Goal: Task Accomplishment & Management: Manage account settings

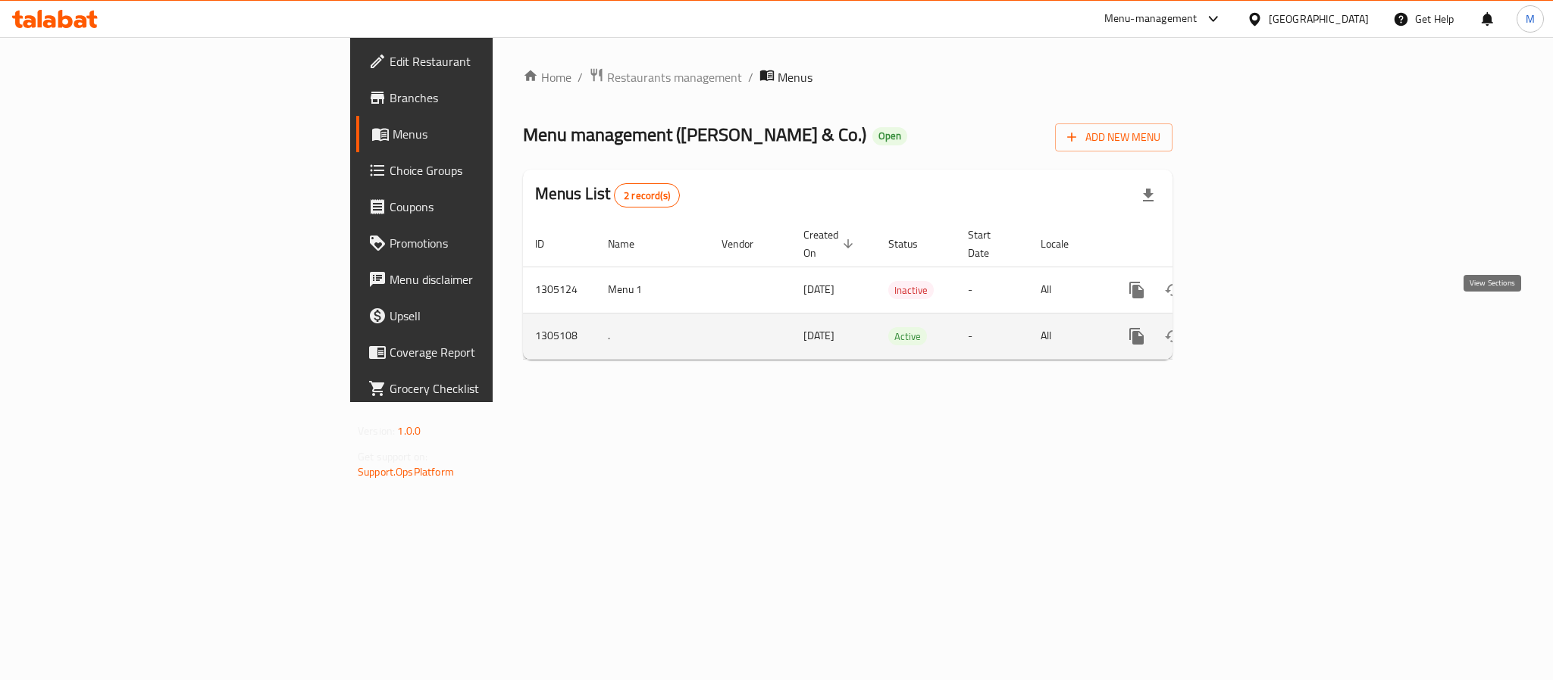
click at [1253, 330] on icon "enhanced table" at bounding box center [1246, 337] width 14 height 14
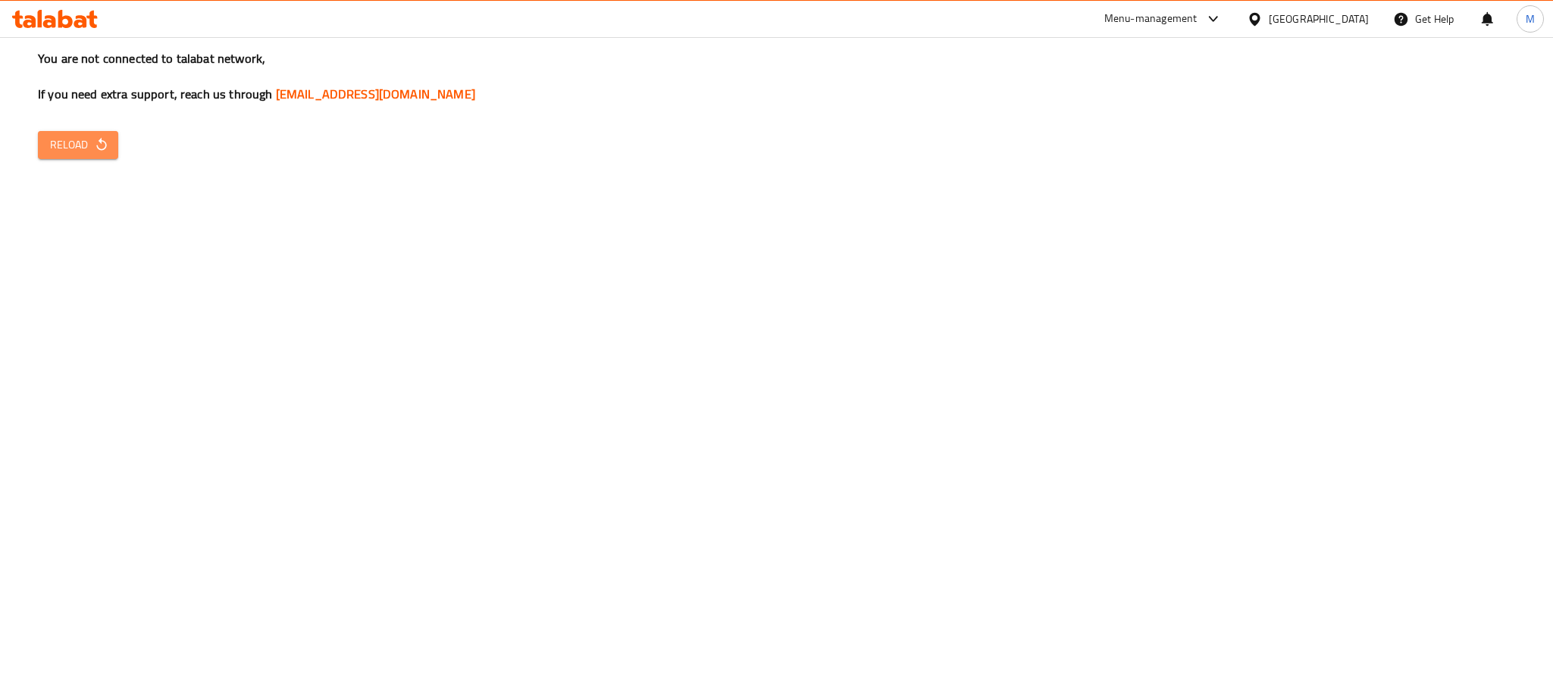
click at [78, 130] on div "You are not connected to talabat network, If you need extra support, reach us t…" at bounding box center [776, 340] width 1553 height 680
click at [77, 150] on span "Reload" at bounding box center [78, 145] width 56 height 19
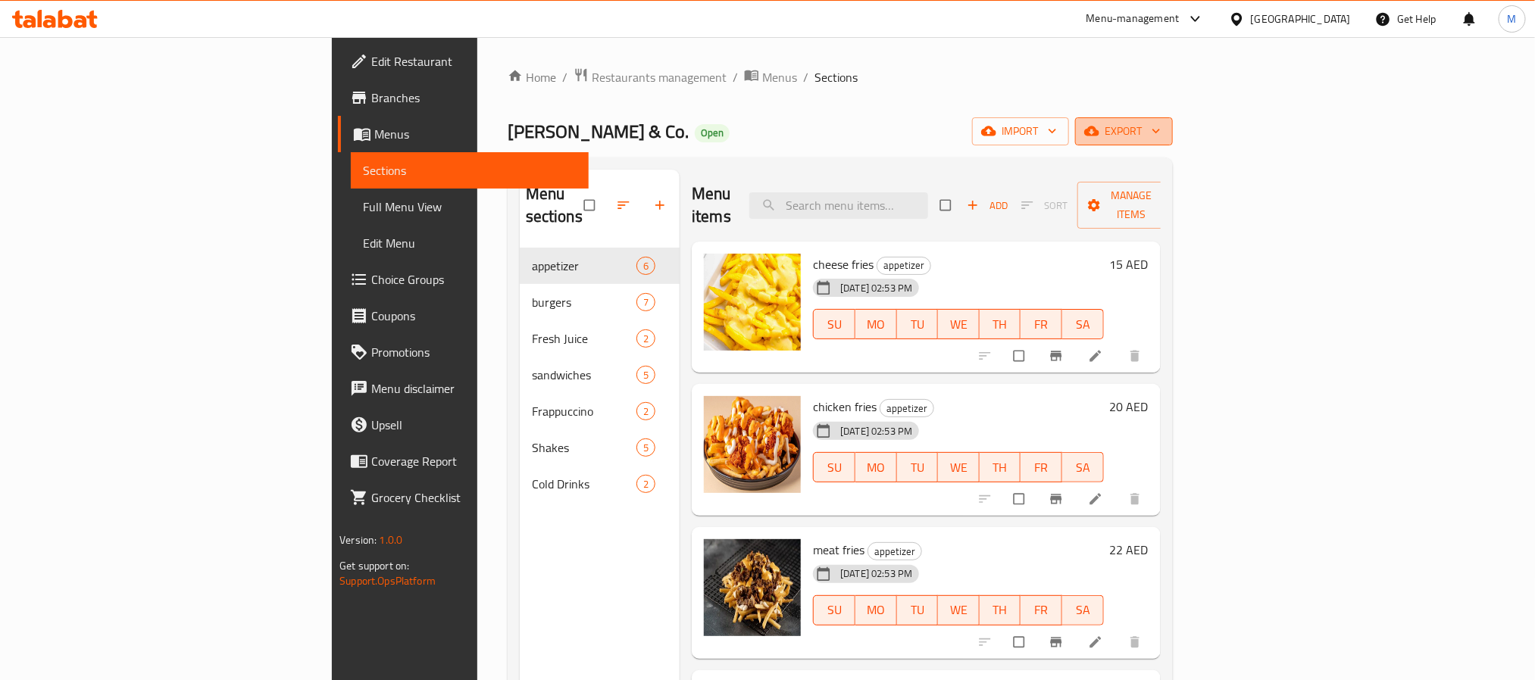
click at [1161, 139] on span "export" at bounding box center [1123, 131] width 73 height 19
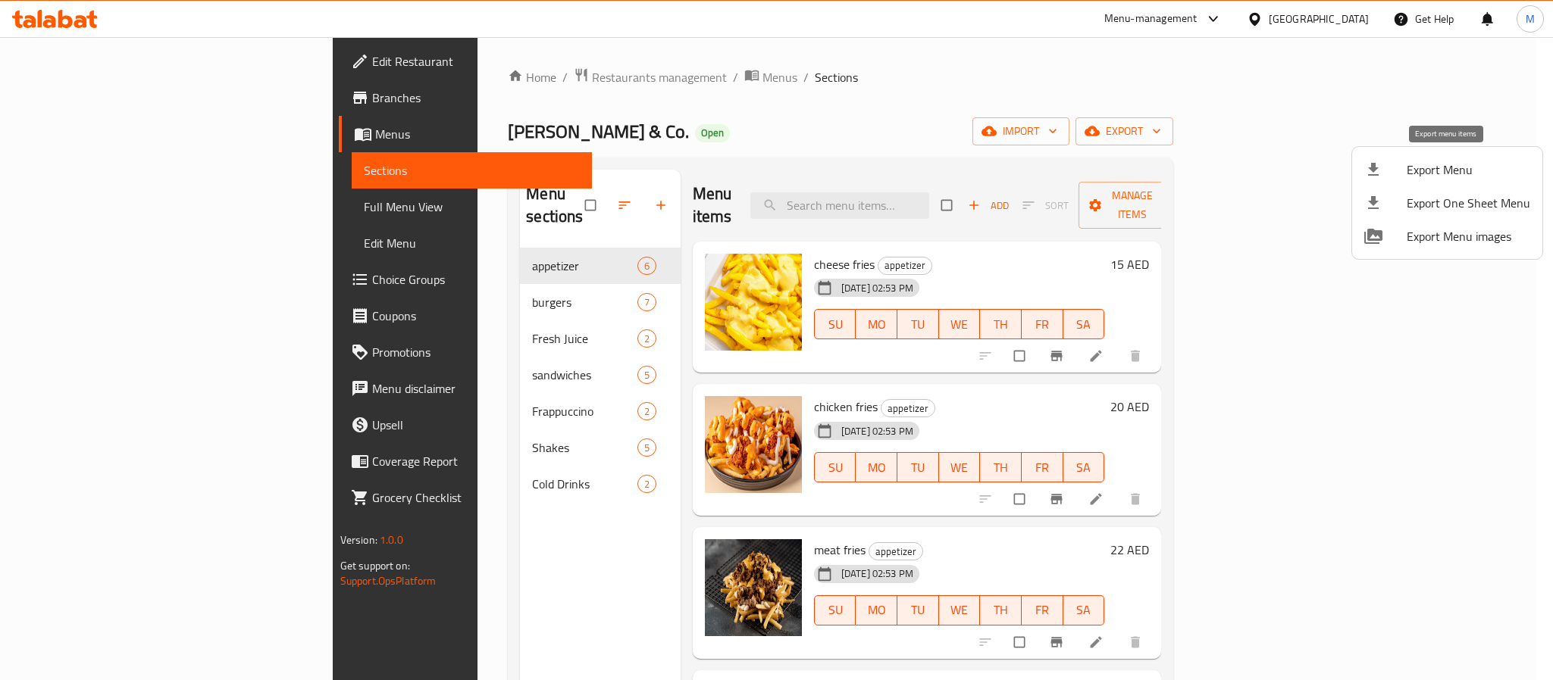
click at [1434, 169] on span "Export Menu" at bounding box center [1468, 170] width 124 height 18
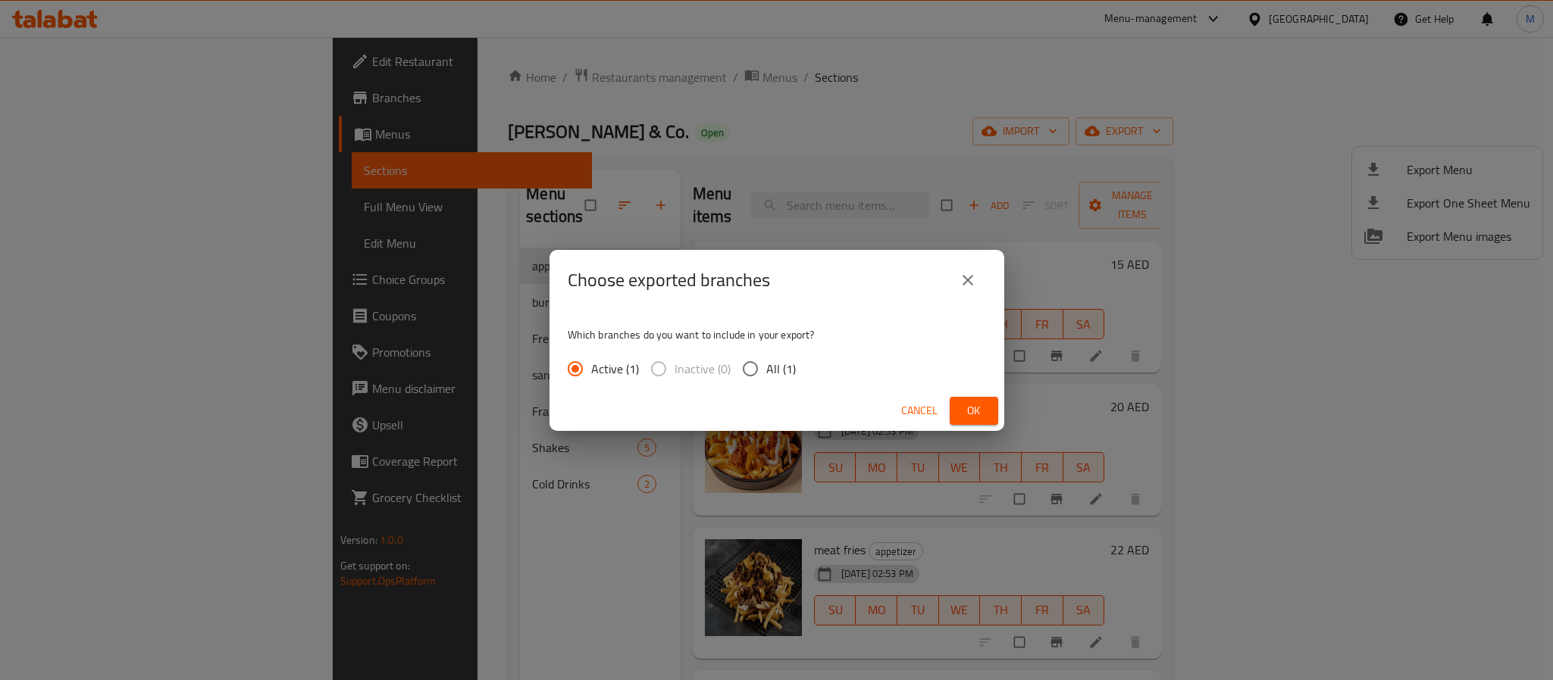
drag, startPoint x: 787, startPoint y: 375, endPoint x: 853, endPoint y: 387, distance: 67.8
click at [789, 377] on span "All (1)" at bounding box center [781, 369] width 30 height 18
click at [766, 377] on input "All (1)" at bounding box center [750, 369] width 32 height 32
radio input "true"
click at [975, 409] on span "Ok" at bounding box center [974, 411] width 24 height 19
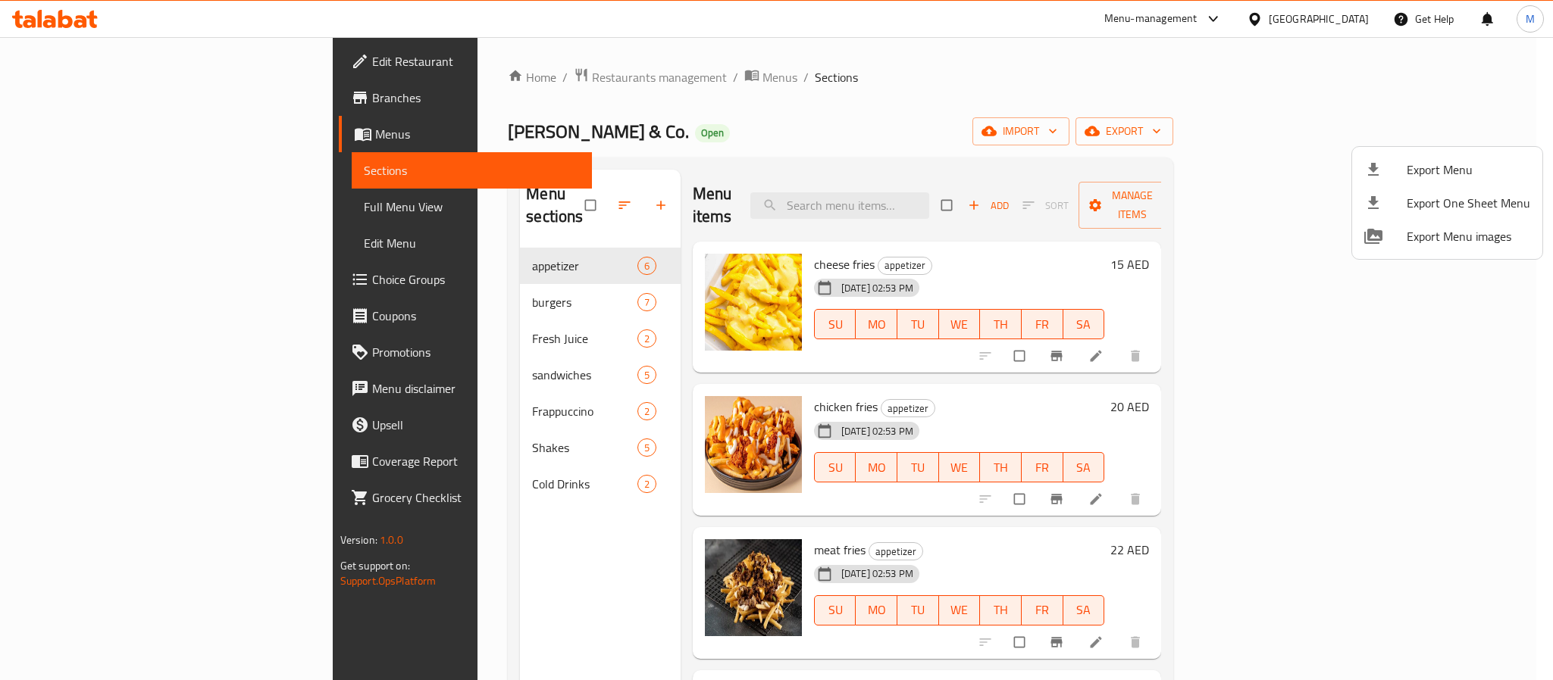
click at [1292, 402] on div at bounding box center [776, 340] width 1553 height 680
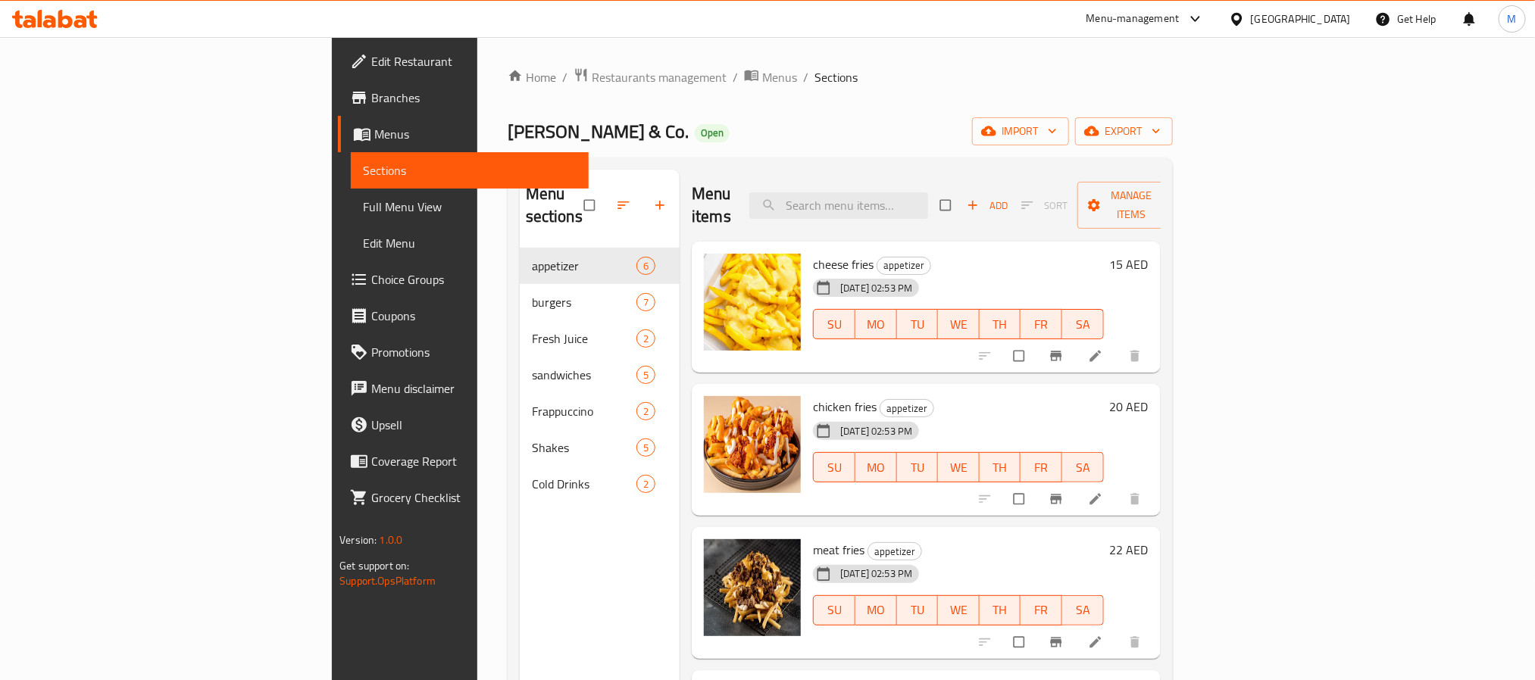
click at [1155, 390] on div "chicken fries appetizer 11-08-2025 02:53 PM SU MO TU WE TH FR SA 20 AED" at bounding box center [981, 450] width 348 height 120
click at [1149, 396] on h6 "20 AED" at bounding box center [1129, 406] width 39 height 21
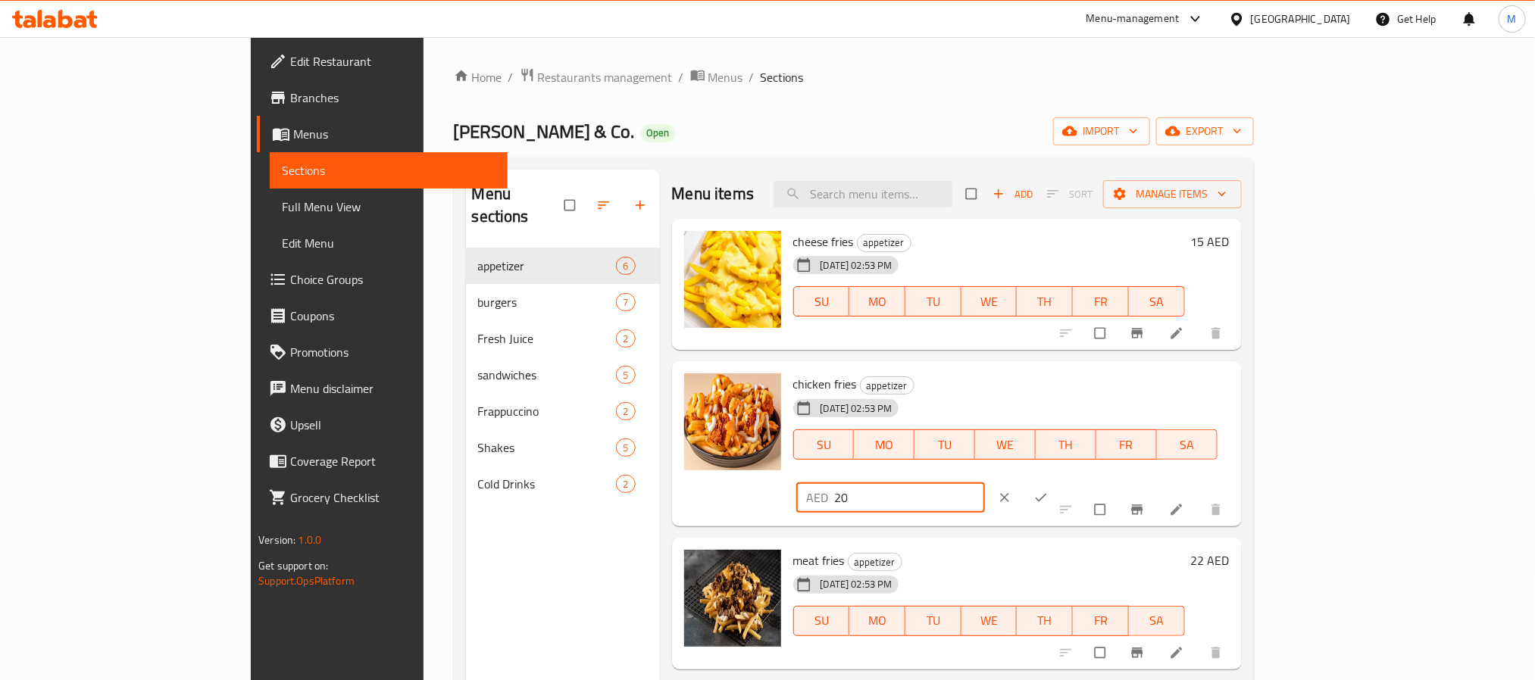
drag, startPoint x: 1273, startPoint y: 396, endPoint x: 1064, endPoint y: 384, distance: 209.4
click at [1064, 384] on div "chicken fries appetizer 11-08-2025 02:53 PM SU MO TU WE TH FR SA AED 20 ​" at bounding box center [1011, 443] width 449 height 153
type input "25"
click at [1061, 481] on button "ok" at bounding box center [1042, 497] width 36 height 33
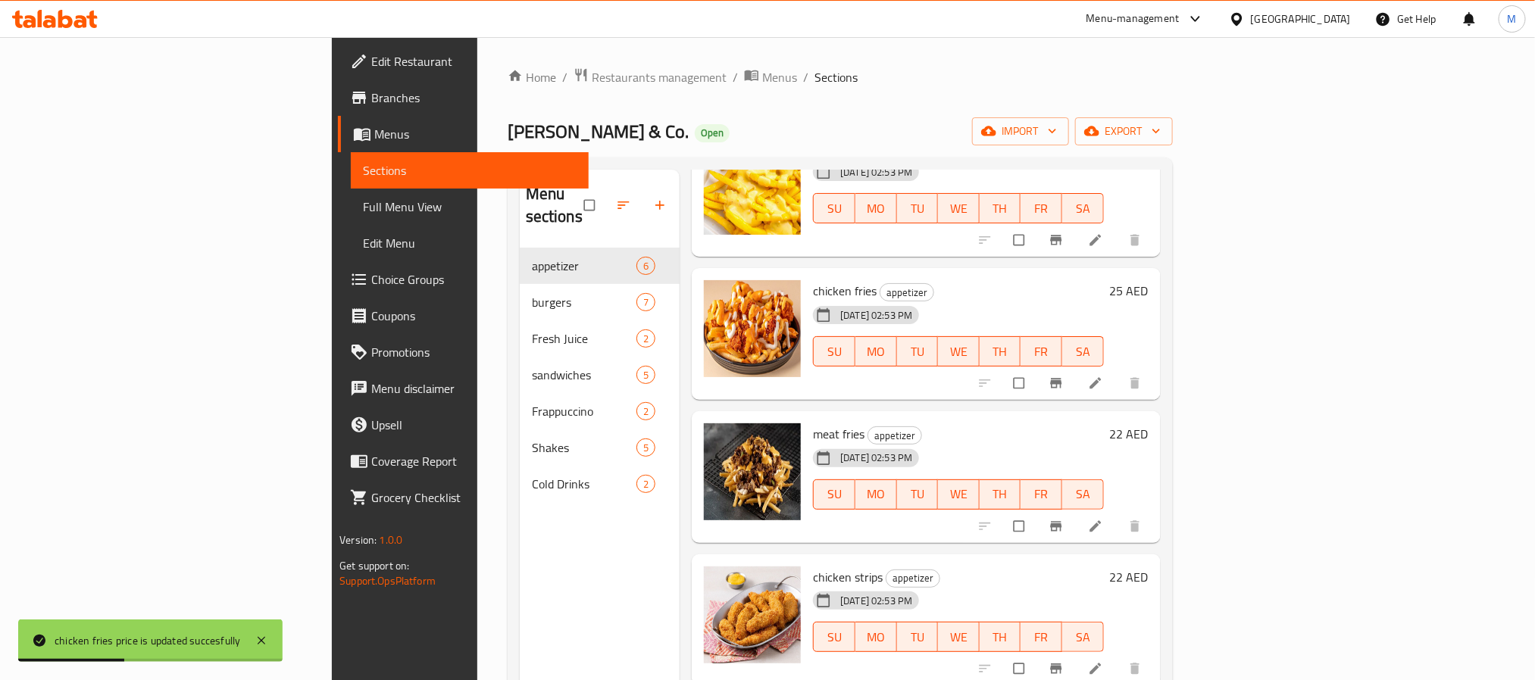
scroll to position [214, 0]
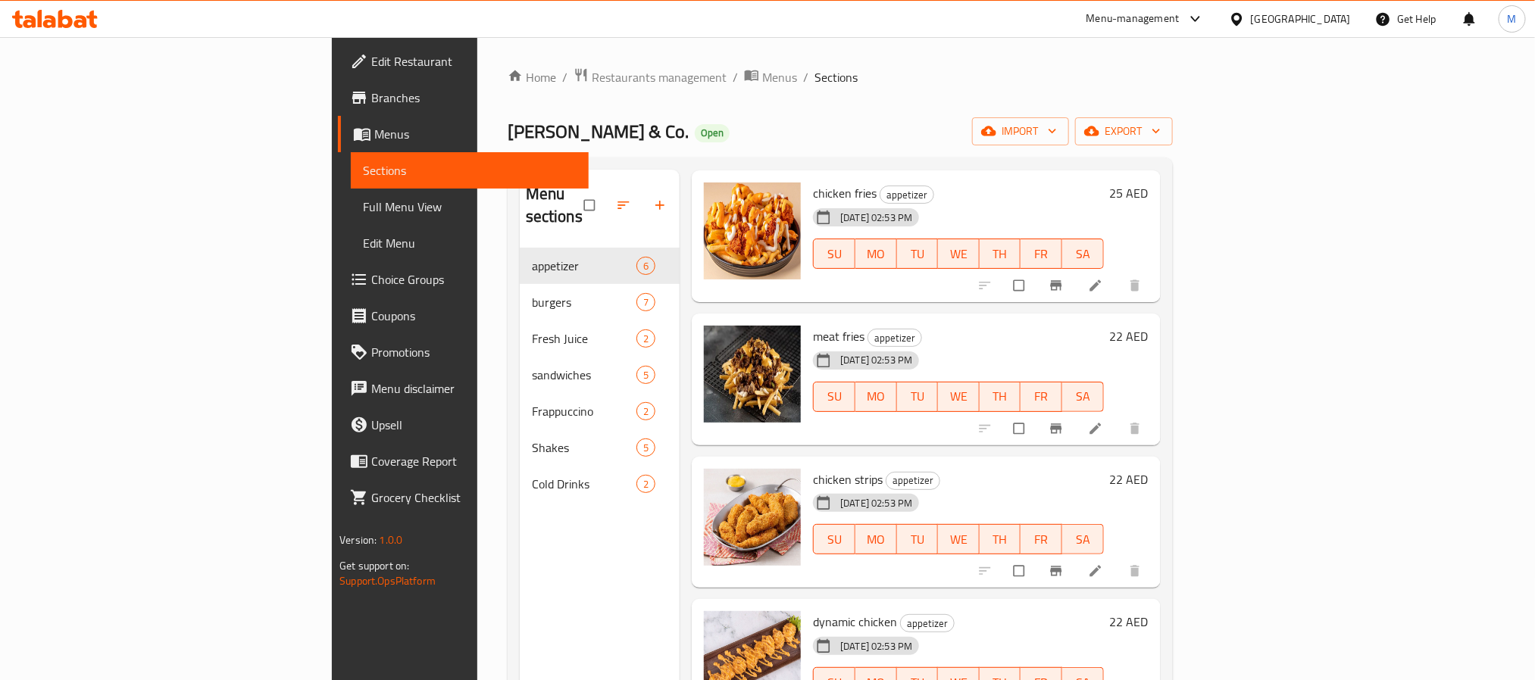
click at [1149, 326] on h6 "22 AED" at bounding box center [1129, 336] width 39 height 21
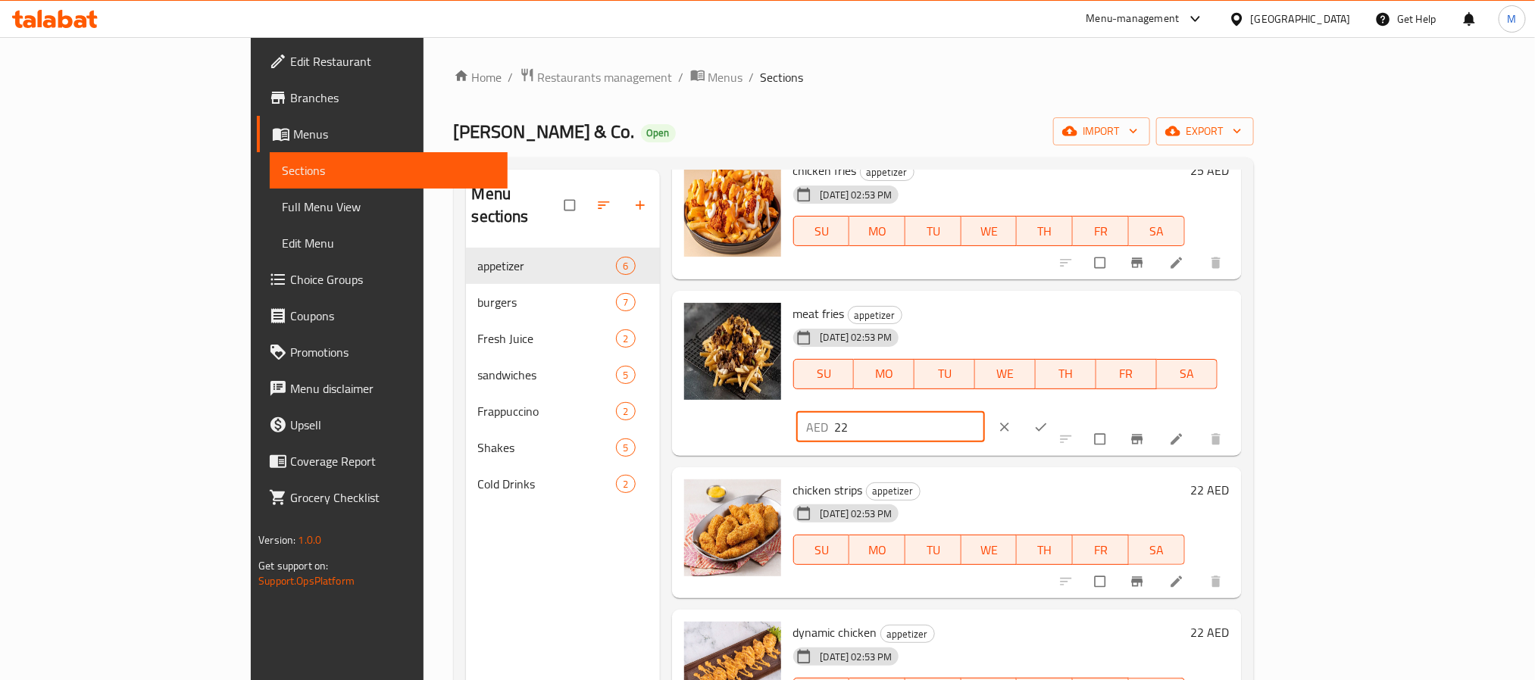
drag, startPoint x: 1296, startPoint y: 317, endPoint x: 950, endPoint y: 300, distance: 346.7
click at [985, 305] on div "meat fries appetizer 11-08-2025 02:53 PM SU MO TU WE TH FR SA AED 22 ​" at bounding box center [1011, 373] width 449 height 153
type input "33"
click at [1049, 420] on icon "ok" at bounding box center [1041, 427] width 15 height 15
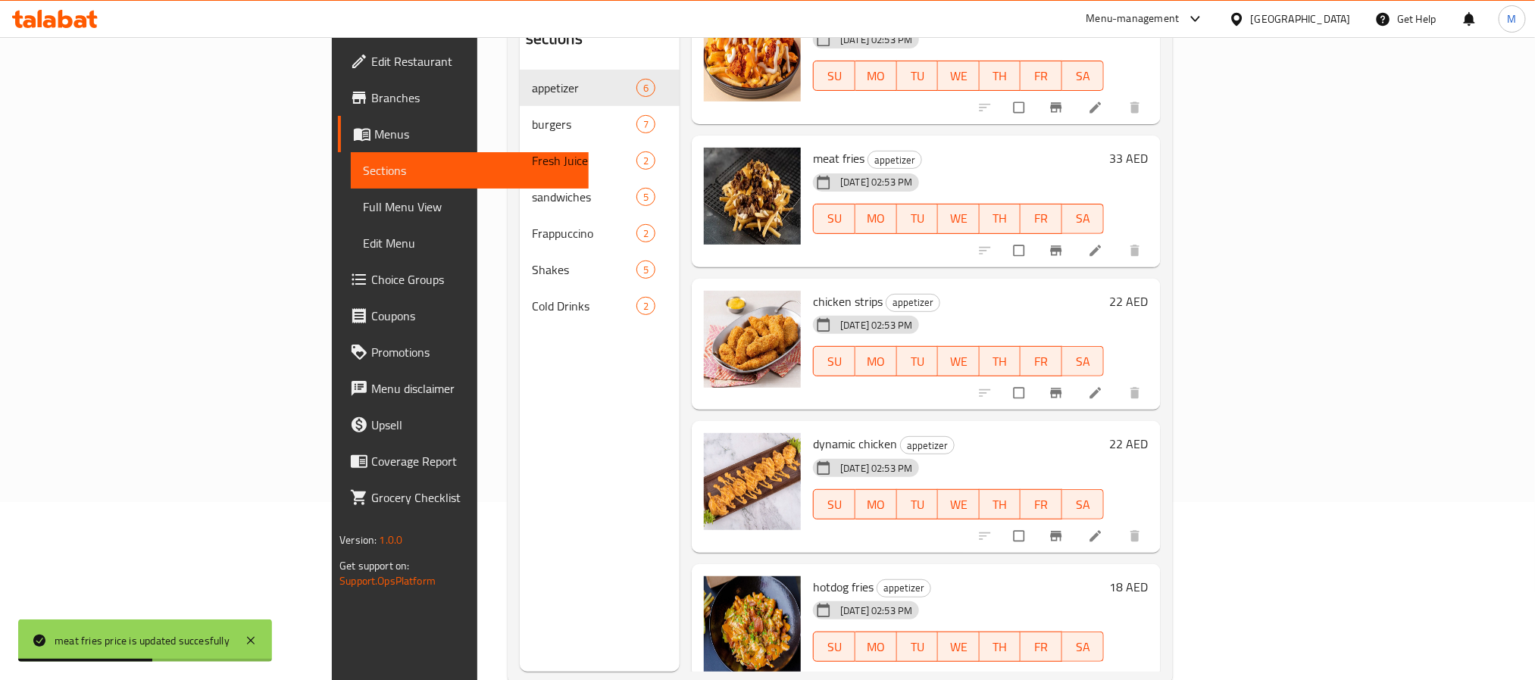
scroll to position [212, 0]
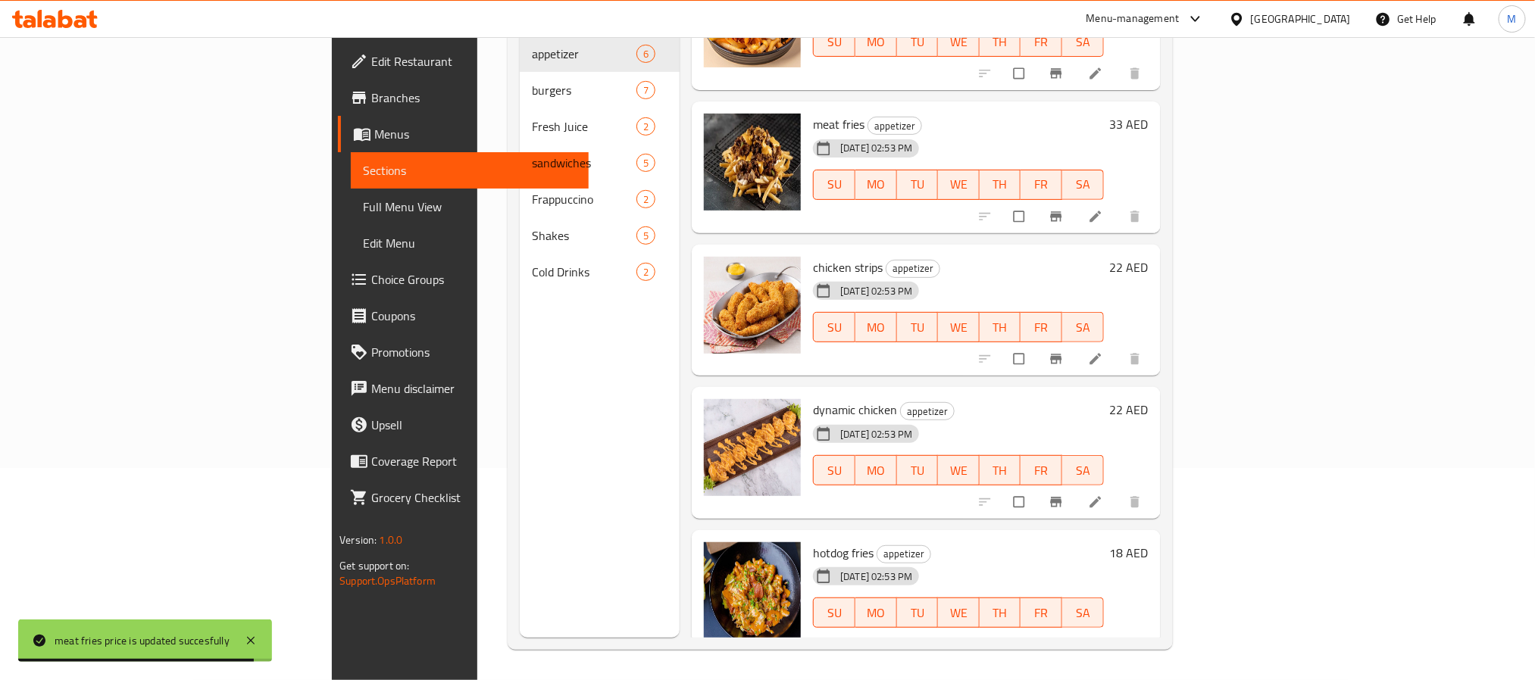
click at [1149, 399] on h6 "22 AED" at bounding box center [1129, 409] width 39 height 21
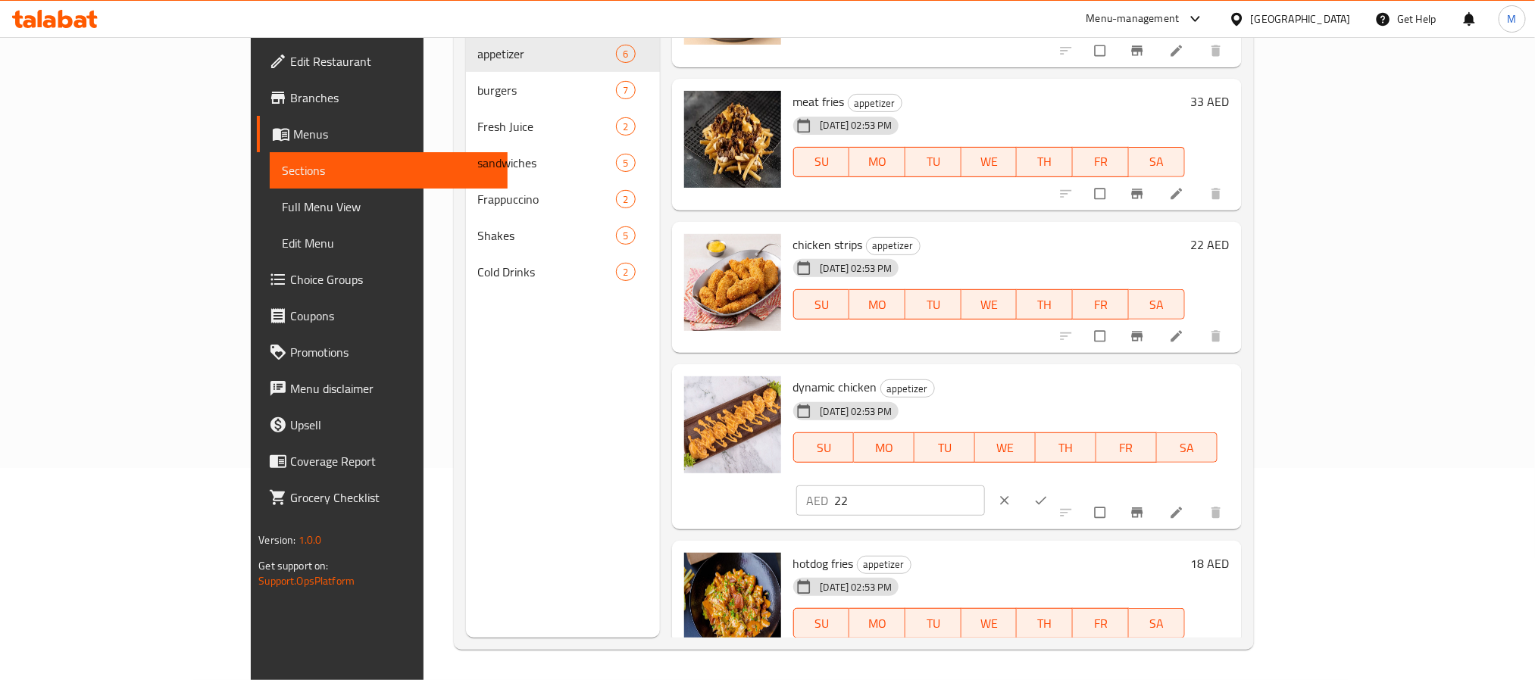
drag, startPoint x: 1280, startPoint y: 401, endPoint x: 1300, endPoint y: 401, distance: 20.5
click at [985, 486] on input "22" at bounding box center [910, 501] width 150 height 30
type input "26"
click at [1049, 493] on icon "ok" at bounding box center [1041, 500] width 15 height 15
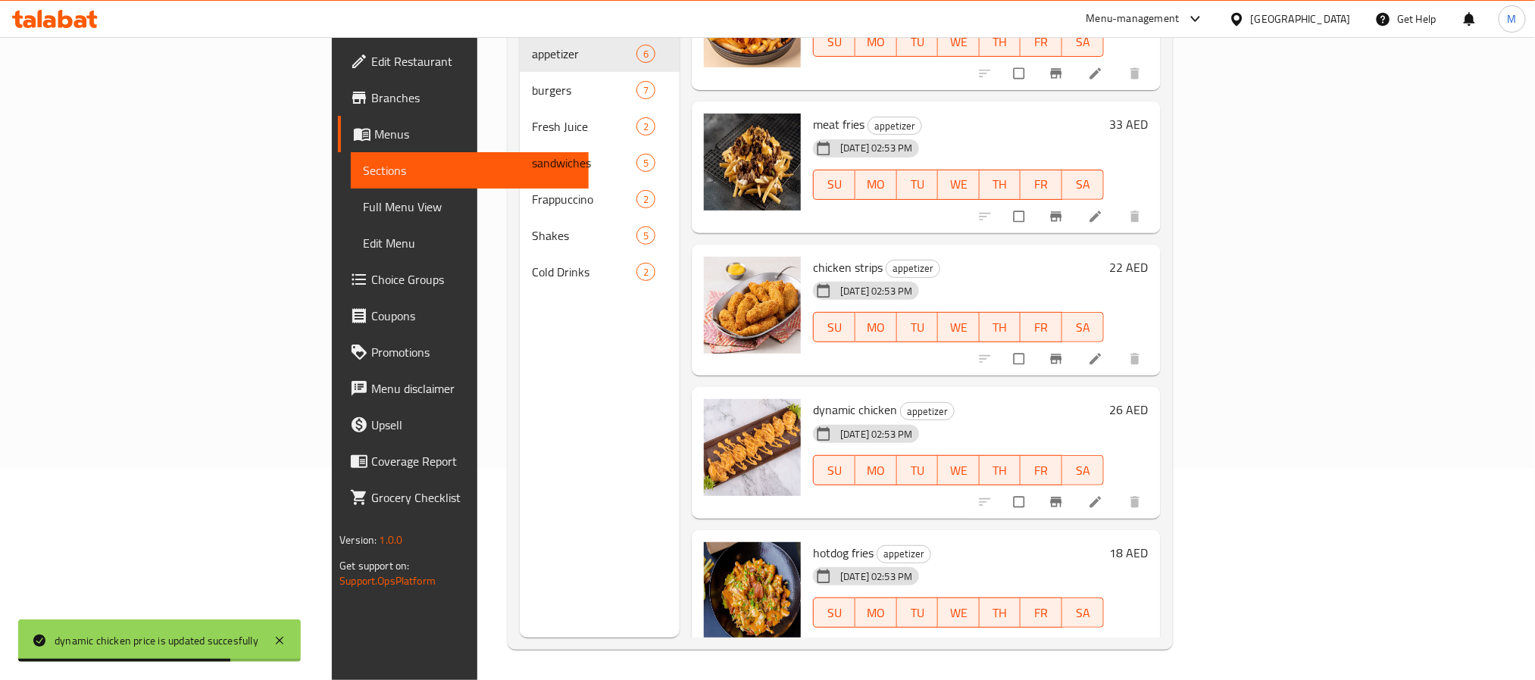
click at [1149, 543] on h6 "18 AED" at bounding box center [1129, 553] width 39 height 21
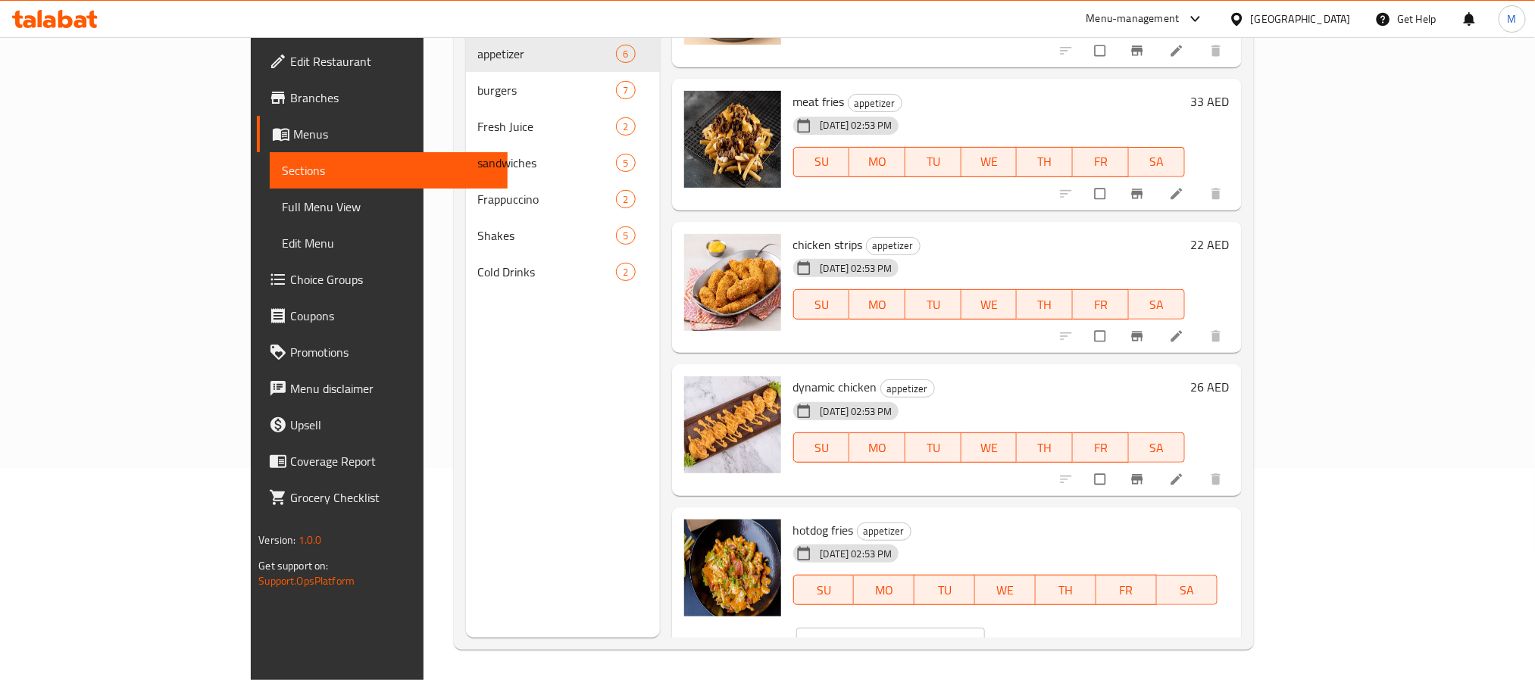
type input "17"
click at [985, 628] on input "17" at bounding box center [910, 643] width 150 height 30
click at [1049, 636] on icon "ok" at bounding box center [1041, 643] width 15 height 15
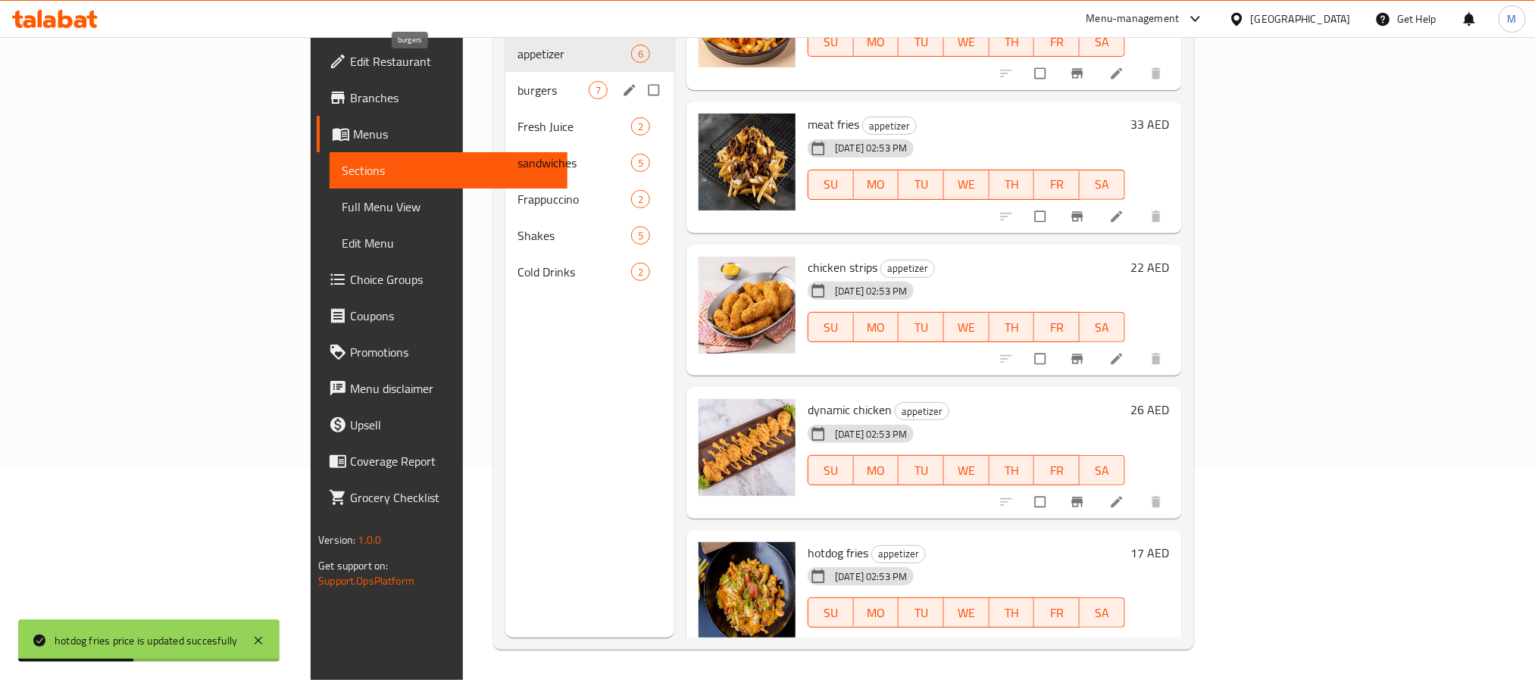
click at [518, 81] on span "burgers" at bounding box center [553, 90] width 71 height 18
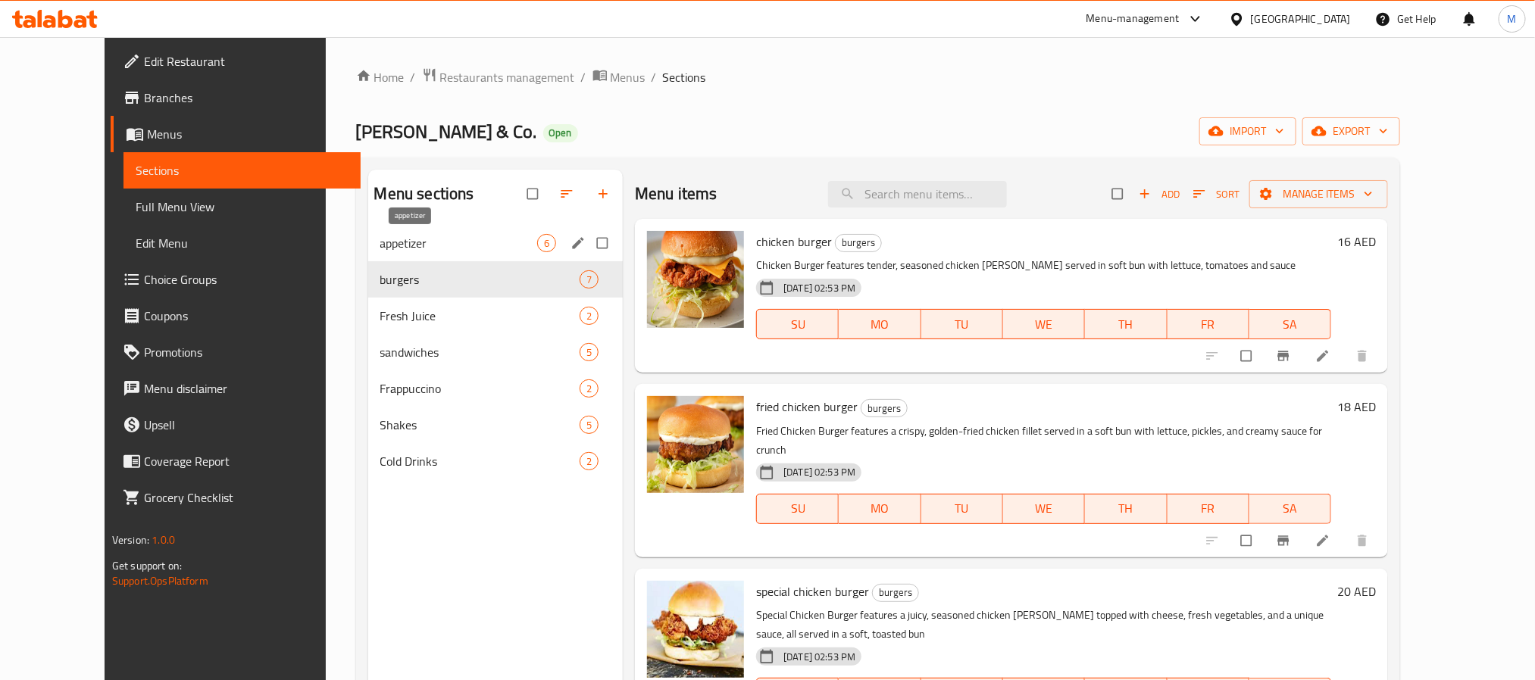
drag, startPoint x: 480, startPoint y: 236, endPoint x: 578, endPoint y: 271, distance: 104.5
click at [478, 235] on span "appetizer" at bounding box center [458, 243] width 157 height 18
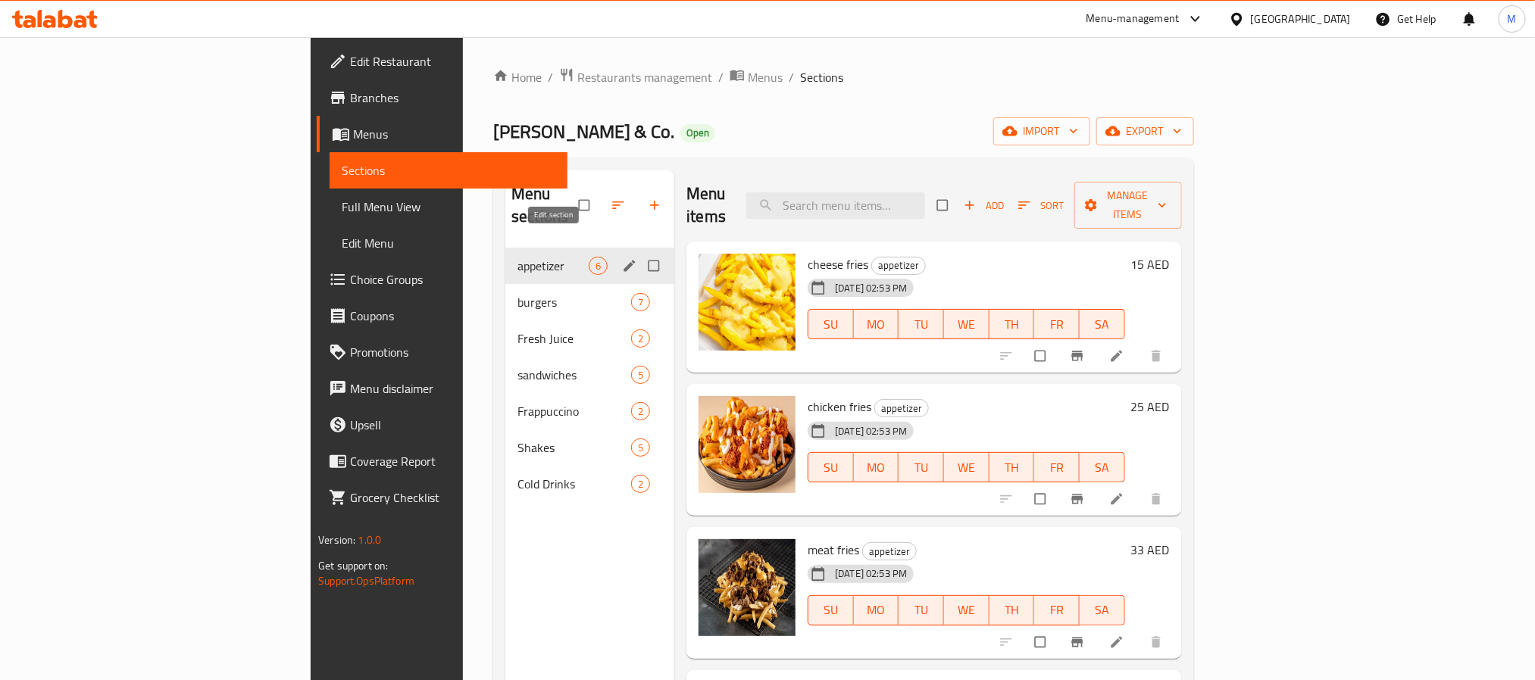
click at [624, 260] on icon "edit" at bounding box center [629, 265] width 11 height 11
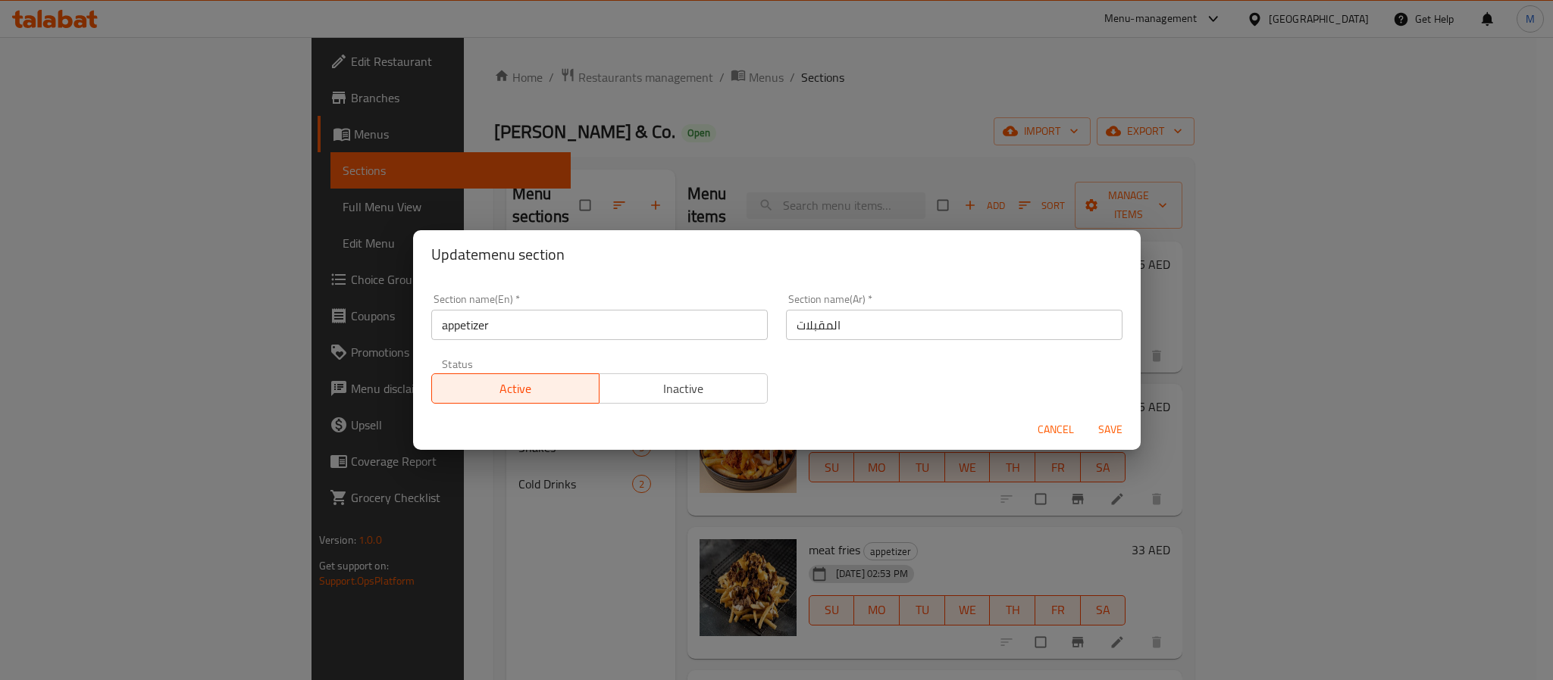
click at [592, 332] on input "appetizer" at bounding box center [599, 325] width 336 height 30
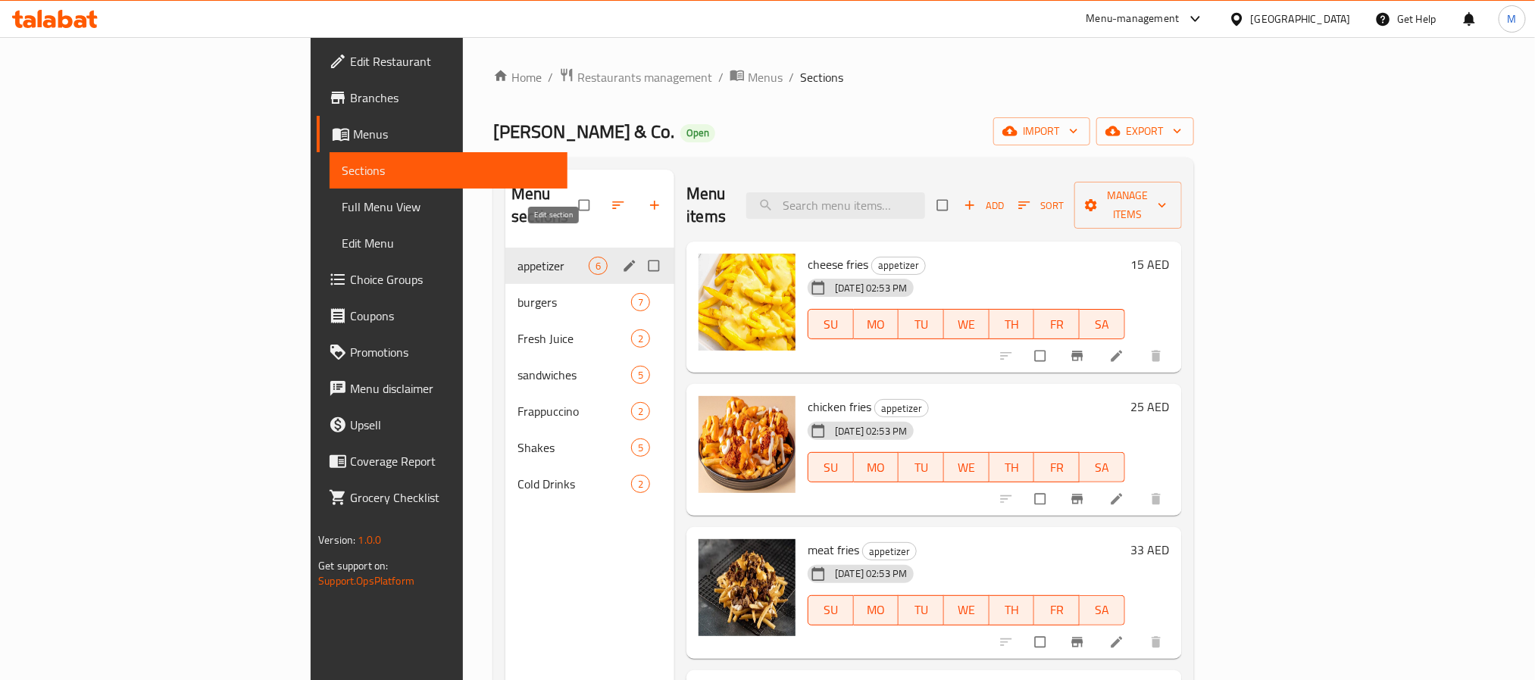
click at [620, 256] on button "edit" at bounding box center [631, 266] width 23 height 20
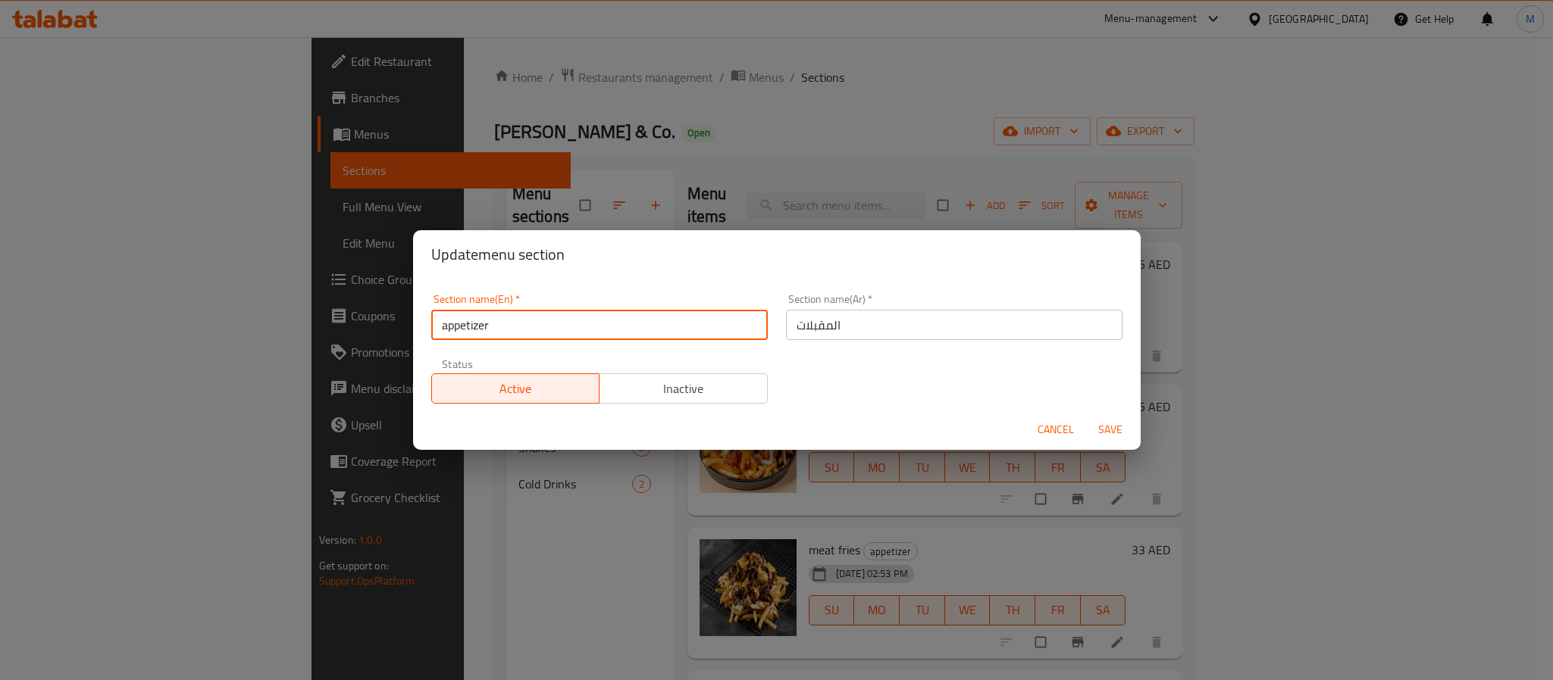
click at [530, 318] on input "appetizer" at bounding box center [599, 325] width 336 height 30
click at [557, 323] on input "appetizer" at bounding box center [599, 325] width 336 height 30
type input "Appetizers"
click at [1086, 416] on button "Save" at bounding box center [1110, 430] width 48 height 28
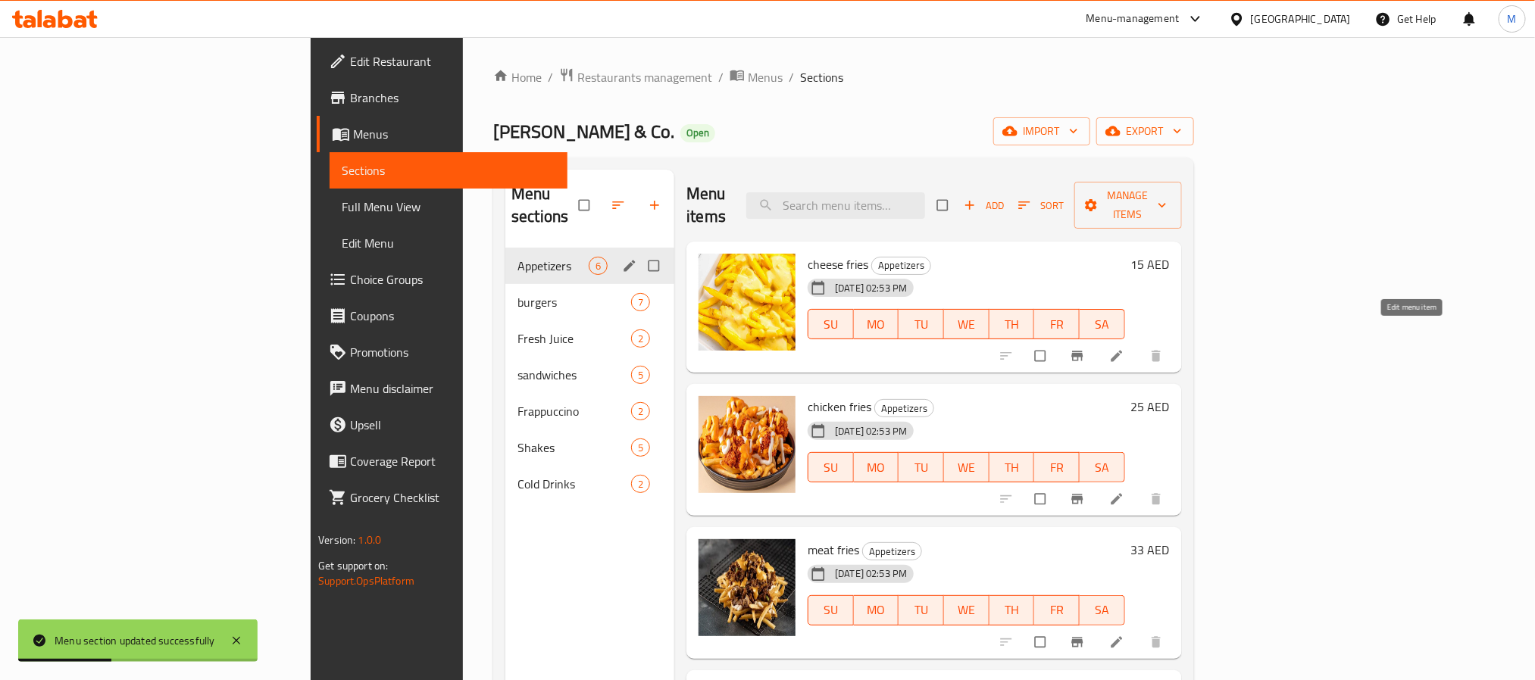
click at [1124, 349] on icon at bounding box center [1116, 356] width 15 height 15
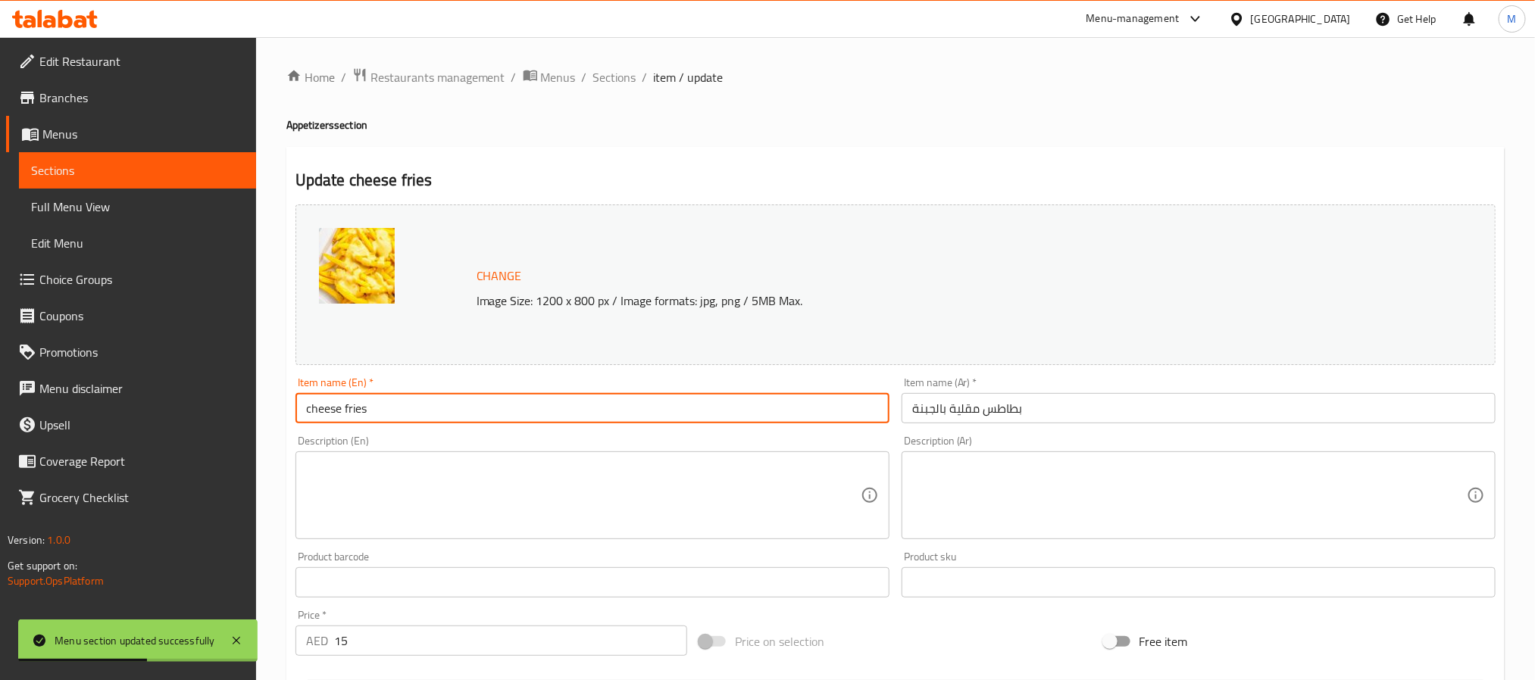
click at [442, 407] on input "cheese fries" at bounding box center [593, 408] width 594 height 30
type input "Cheese Fries"
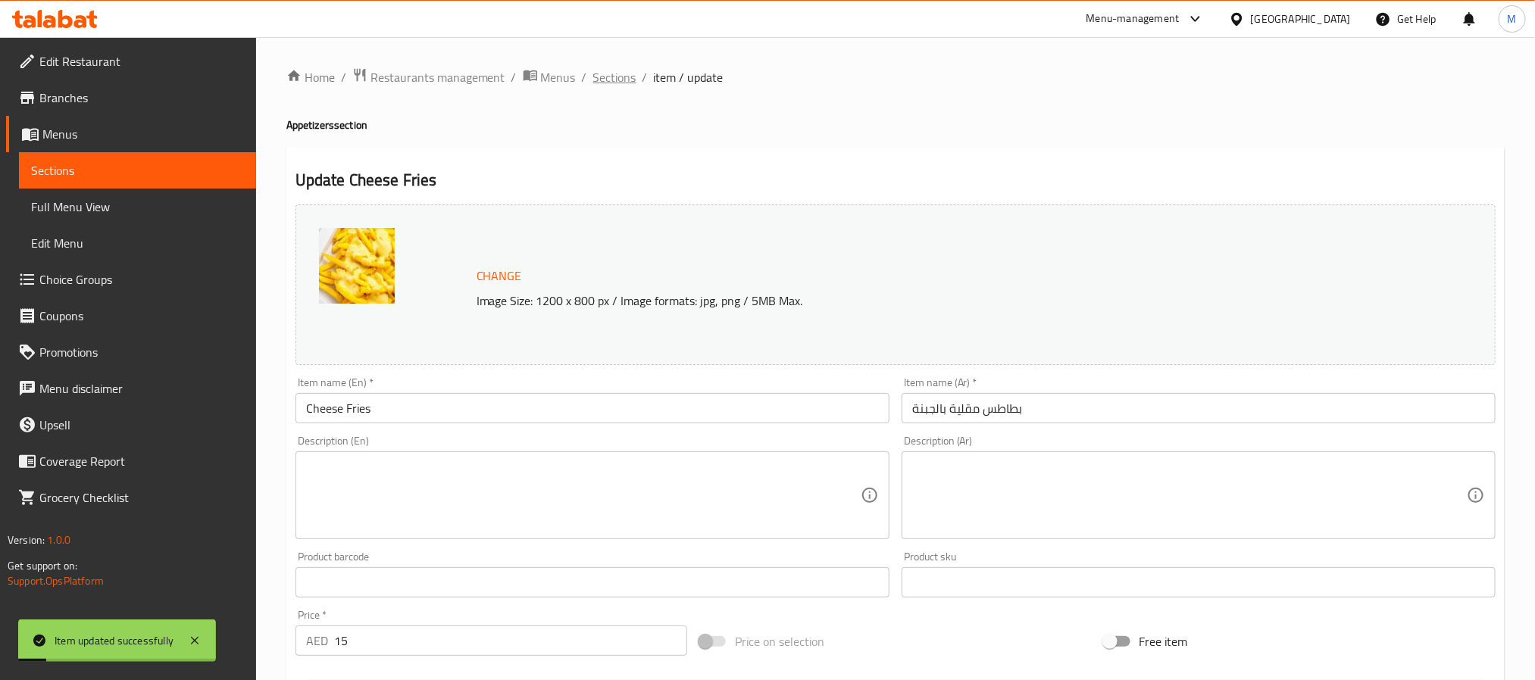
click at [628, 75] on span "Sections" at bounding box center [614, 77] width 43 height 18
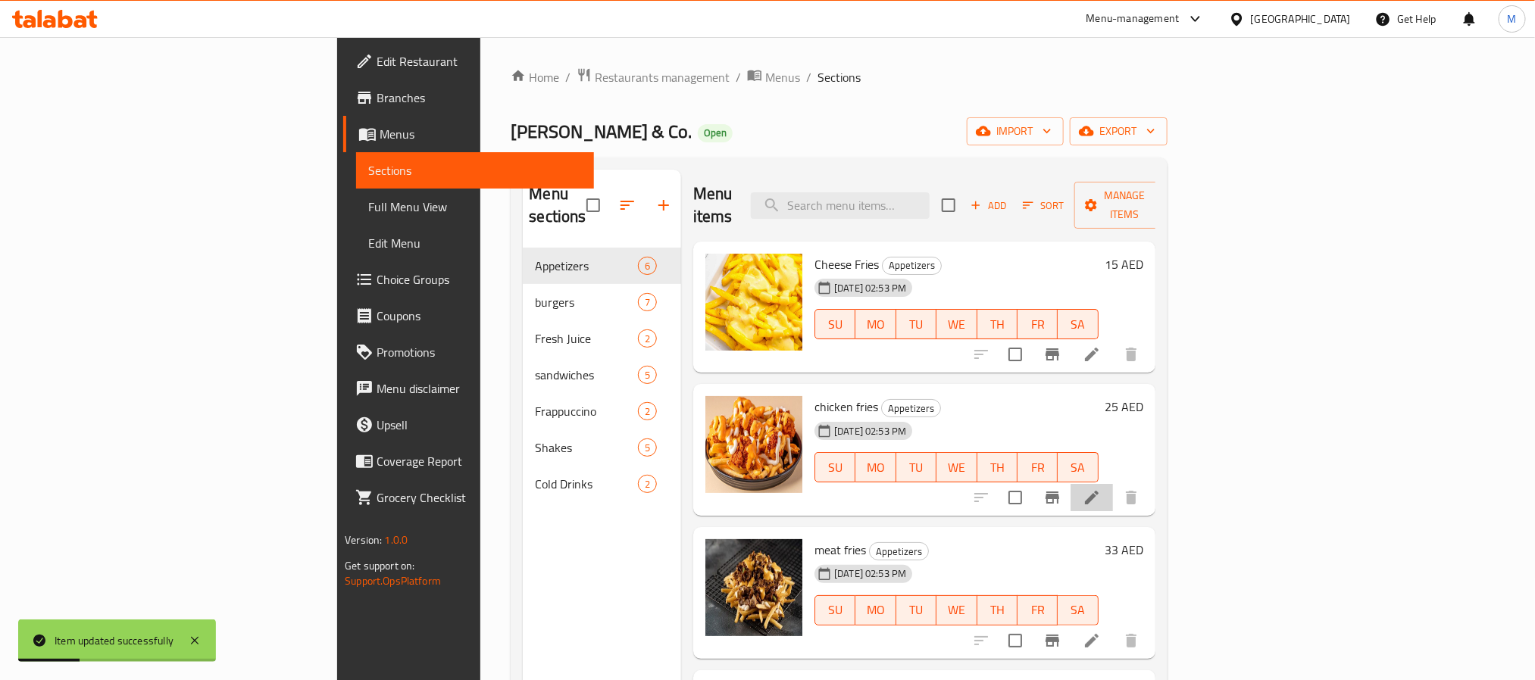
click at [1113, 484] on li at bounding box center [1092, 497] width 42 height 27
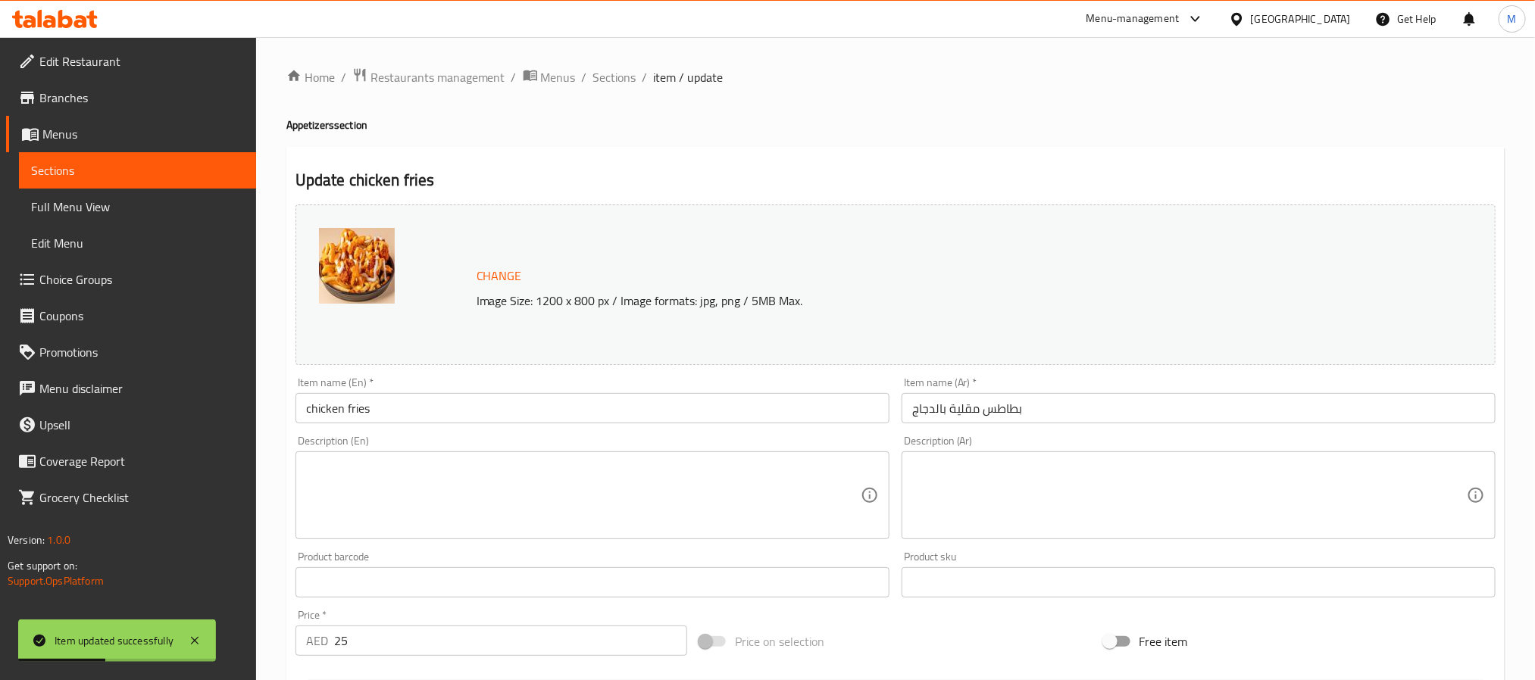
click at [308, 412] on input "chicken fries" at bounding box center [593, 408] width 594 height 30
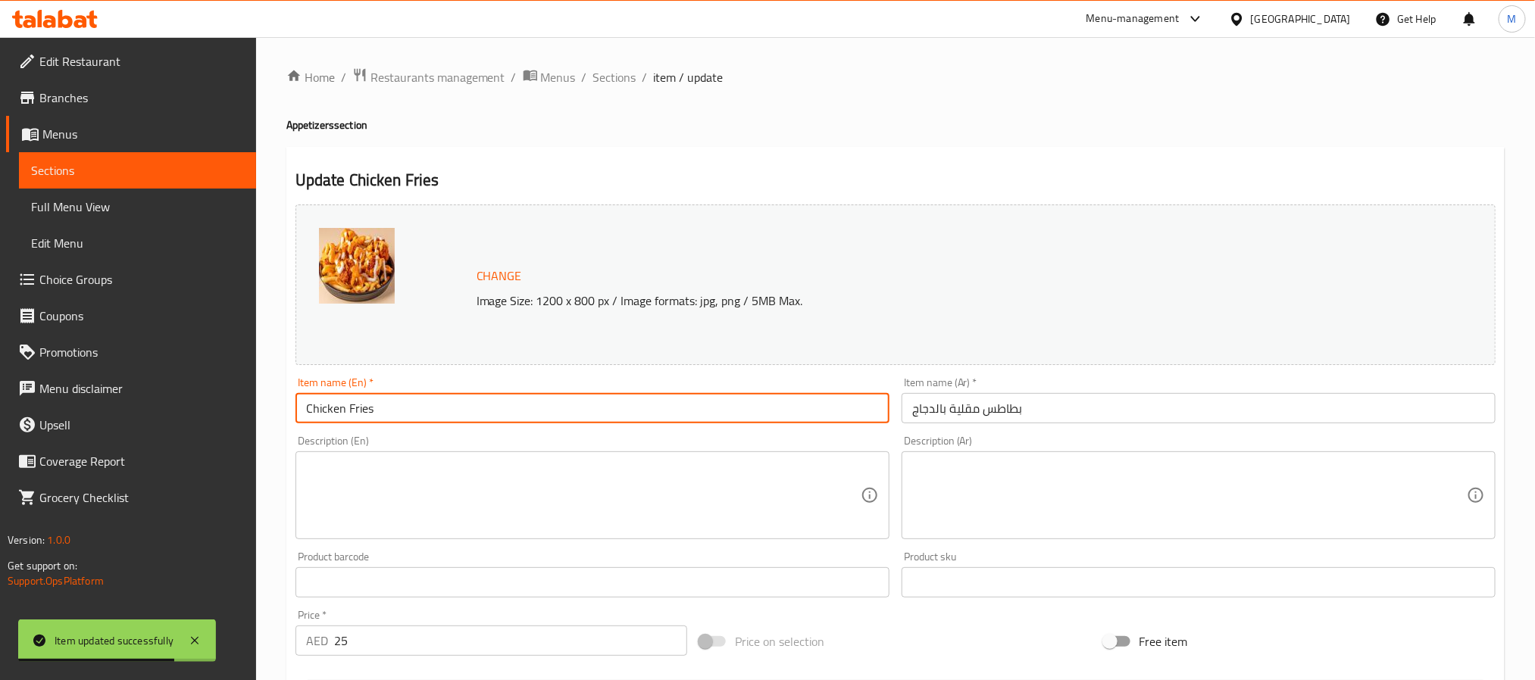
type input "Chicken Fries"
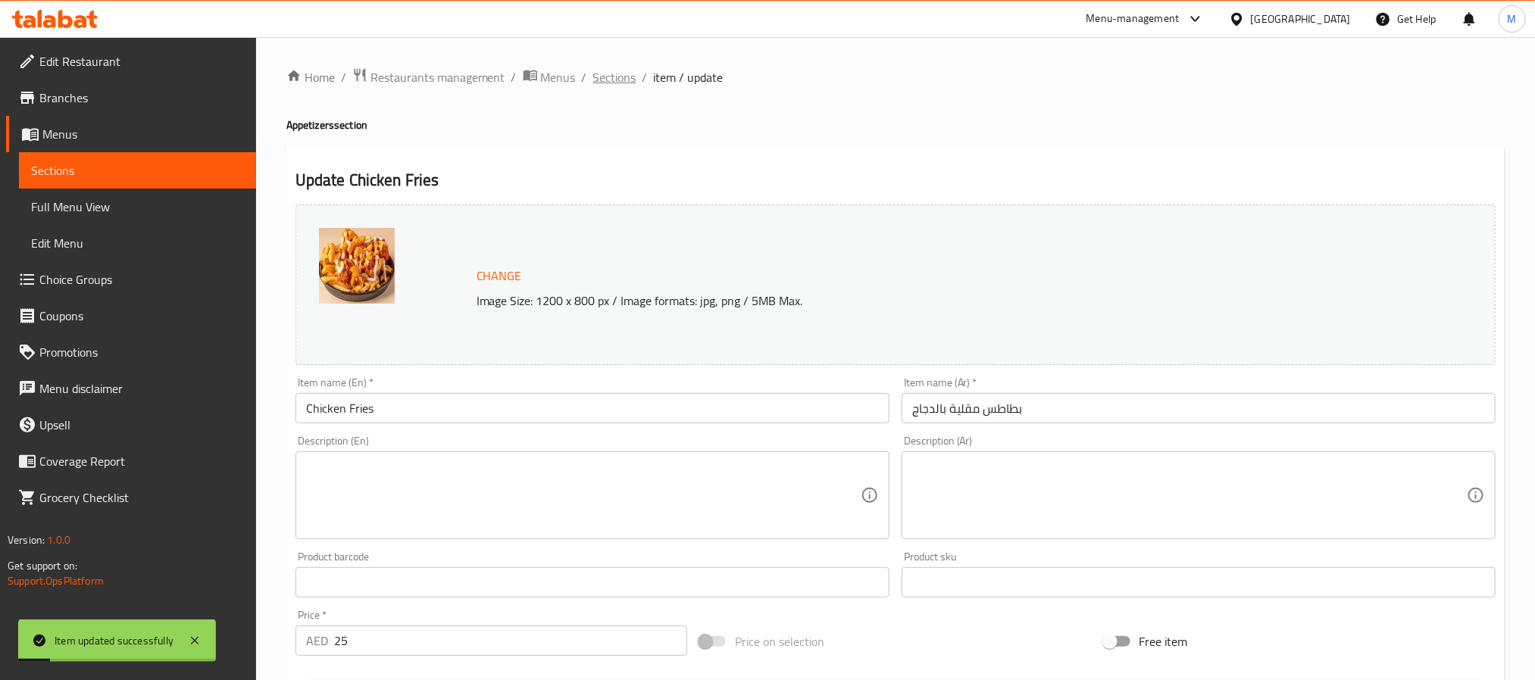
click at [621, 84] on span "Sections" at bounding box center [614, 77] width 43 height 18
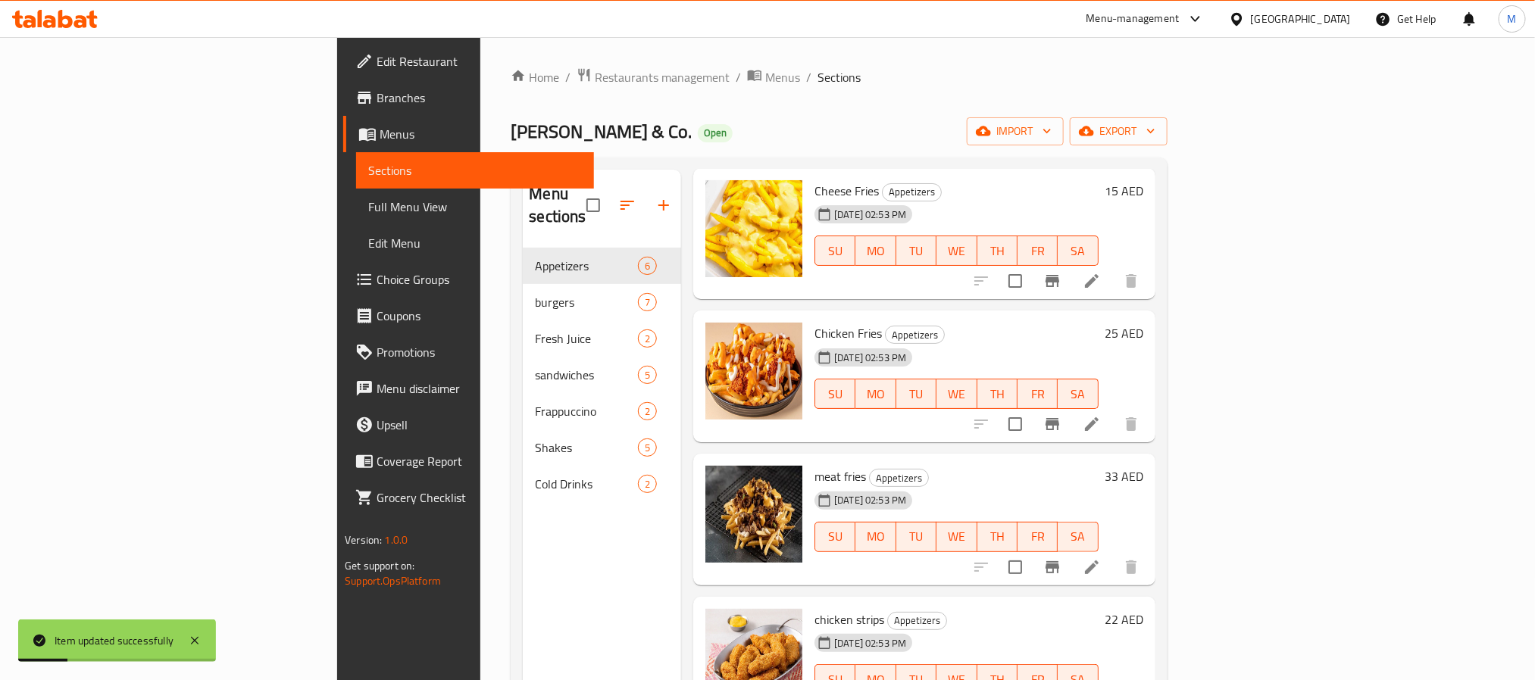
scroll to position [114, 0]
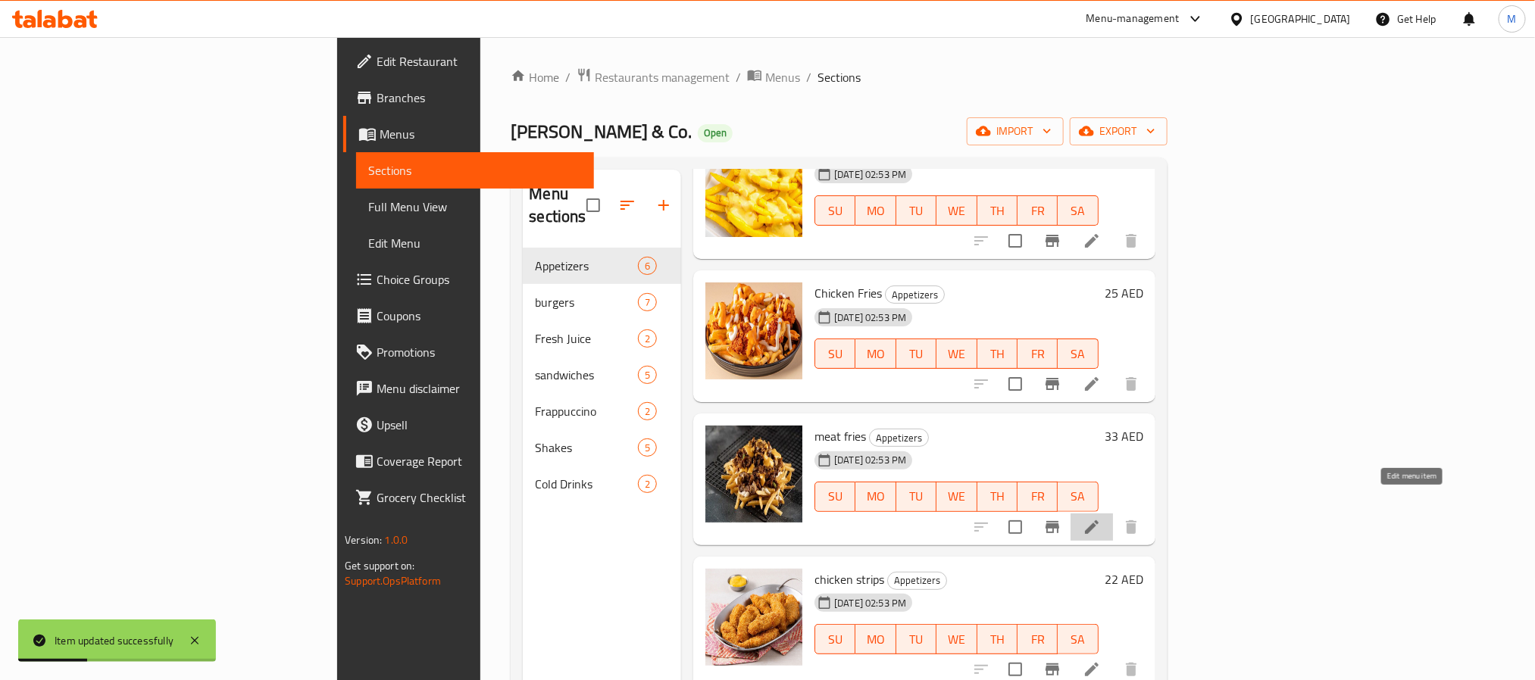
click at [1101, 518] on icon at bounding box center [1092, 527] width 18 height 18
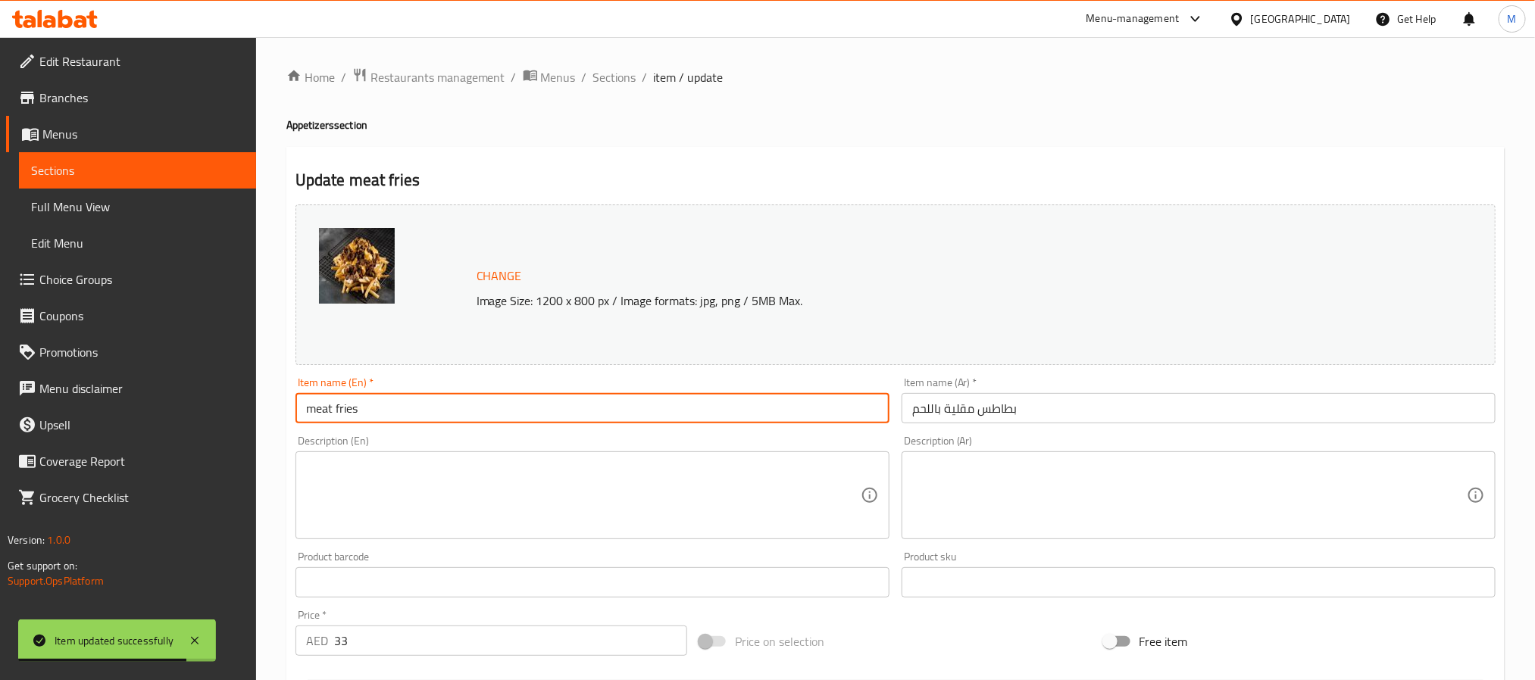
click at [457, 408] on input "meat fries" at bounding box center [593, 408] width 594 height 30
type input "Meat Fries"
click at [624, 85] on span "Sections" at bounding box center [614, 77] width 43 height 18
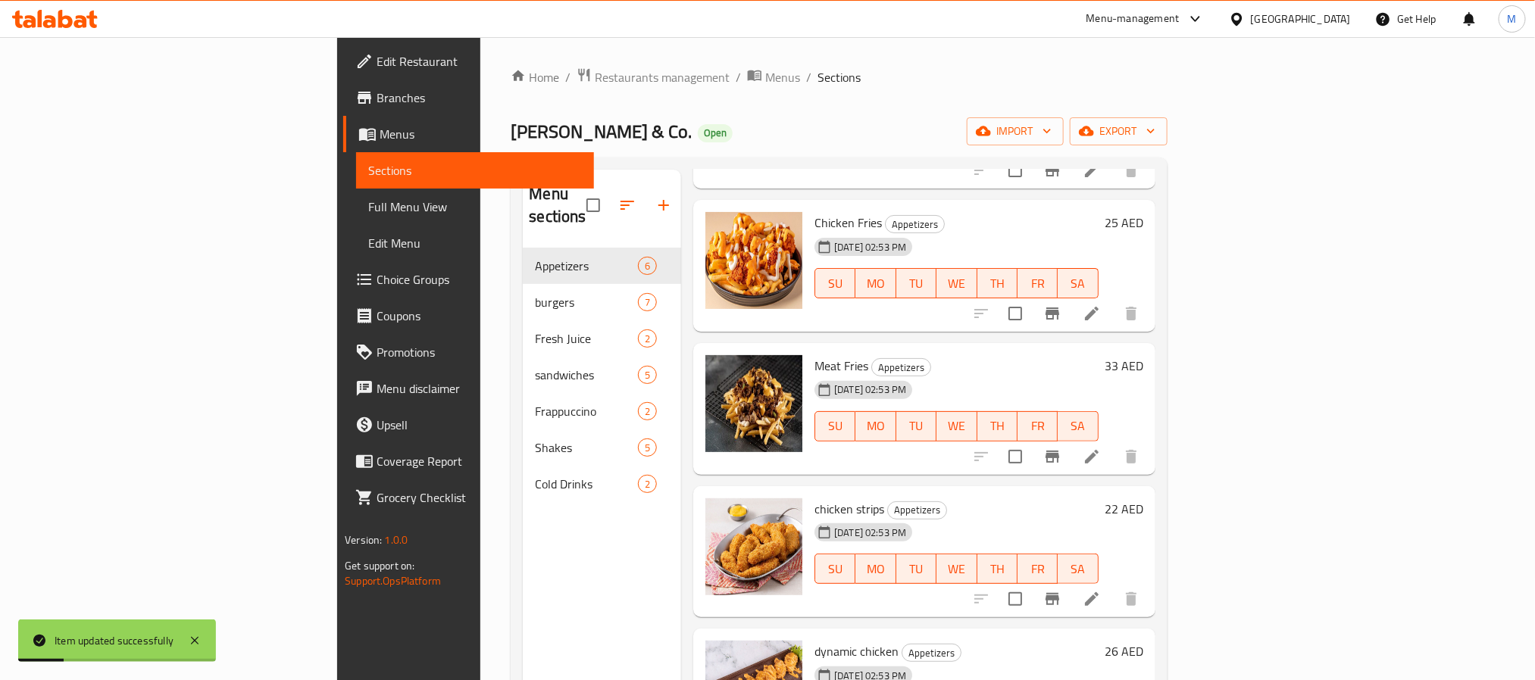
scroll to position [214, 0]
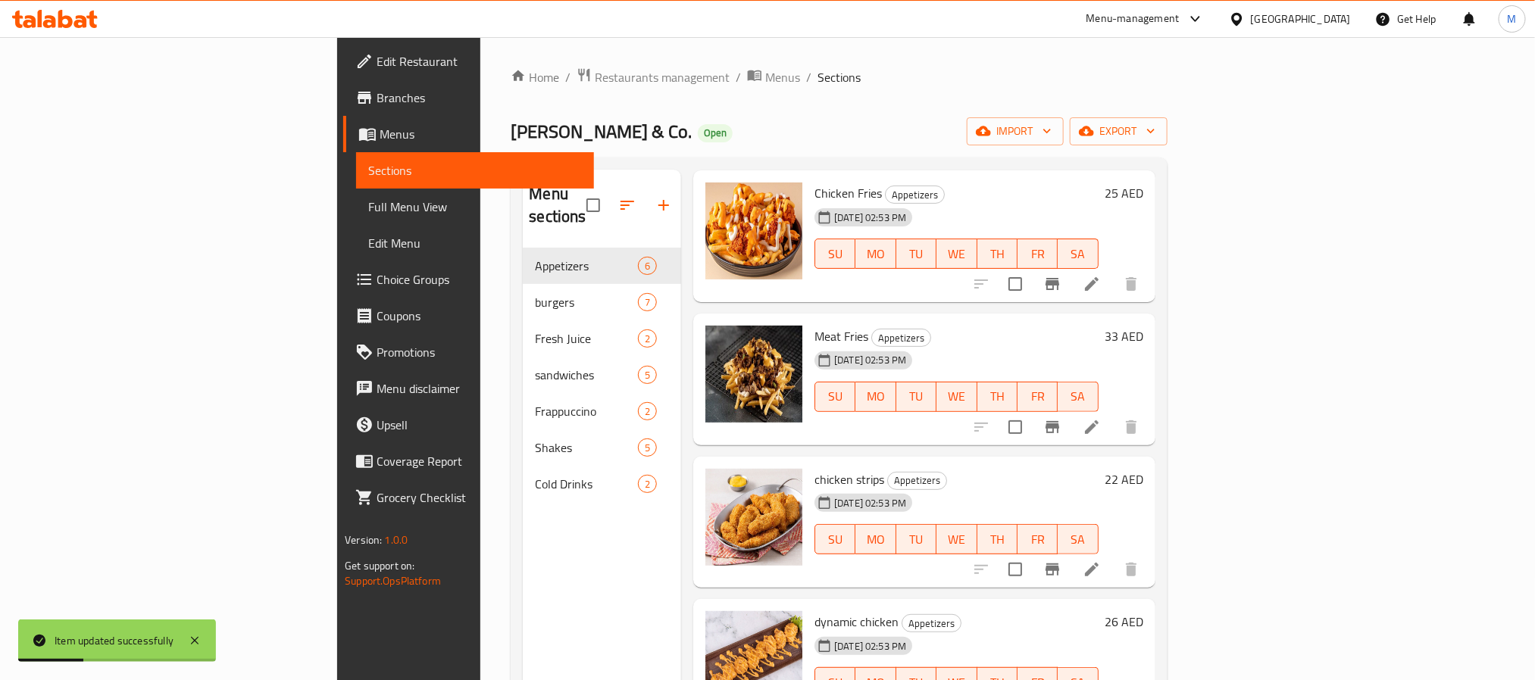
click at [1113, 556] on li at bounding box center [1092, 569] width 42 height 27
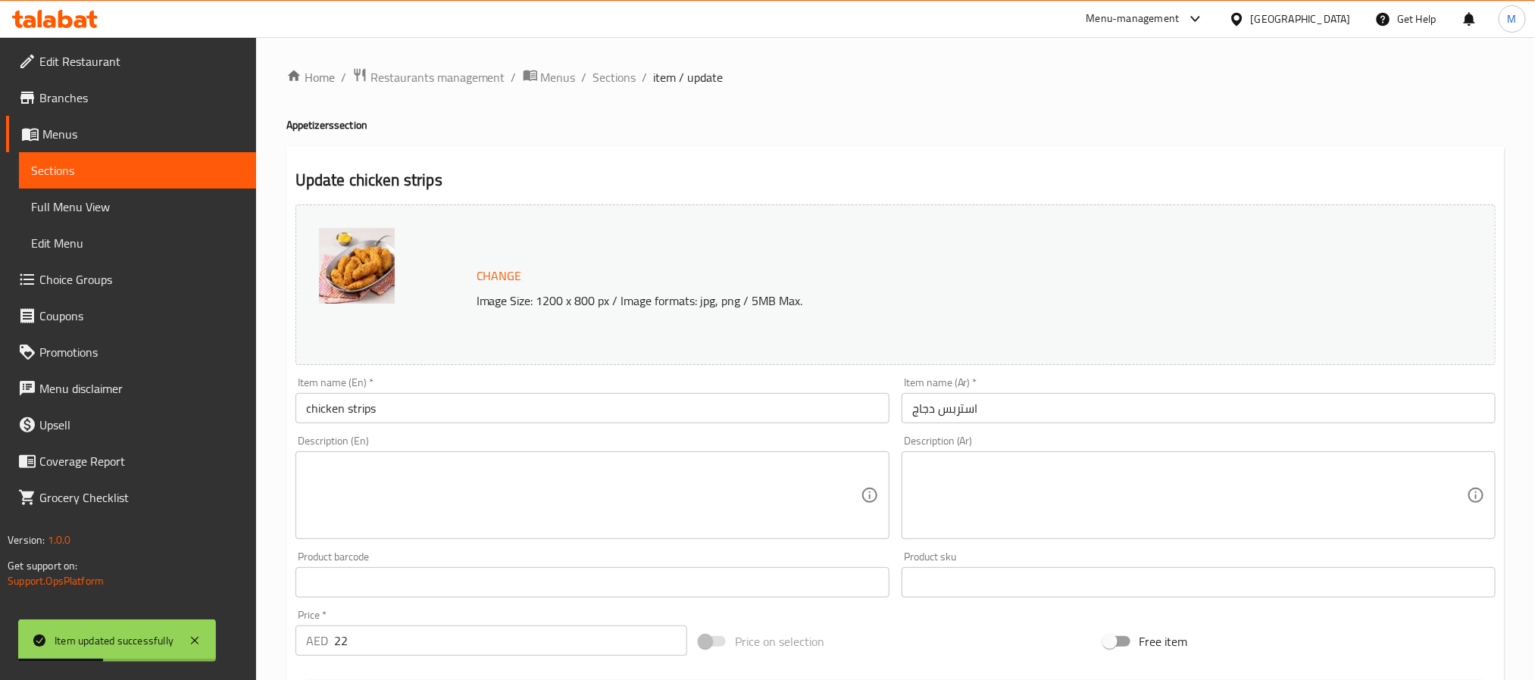
click at [401, 418] on input "chicken strips" at bounding box center [593, 408] width 594 height 30
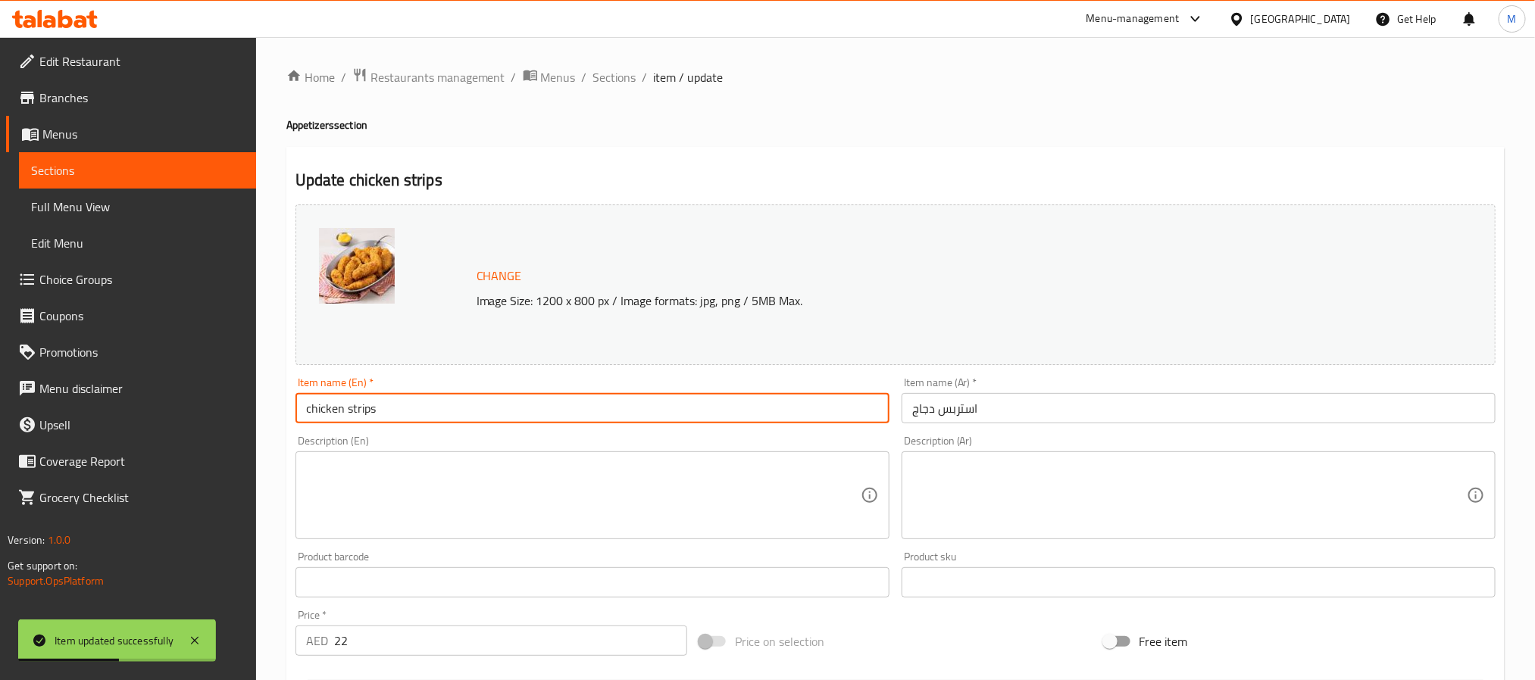
type input "Chicken Strips"
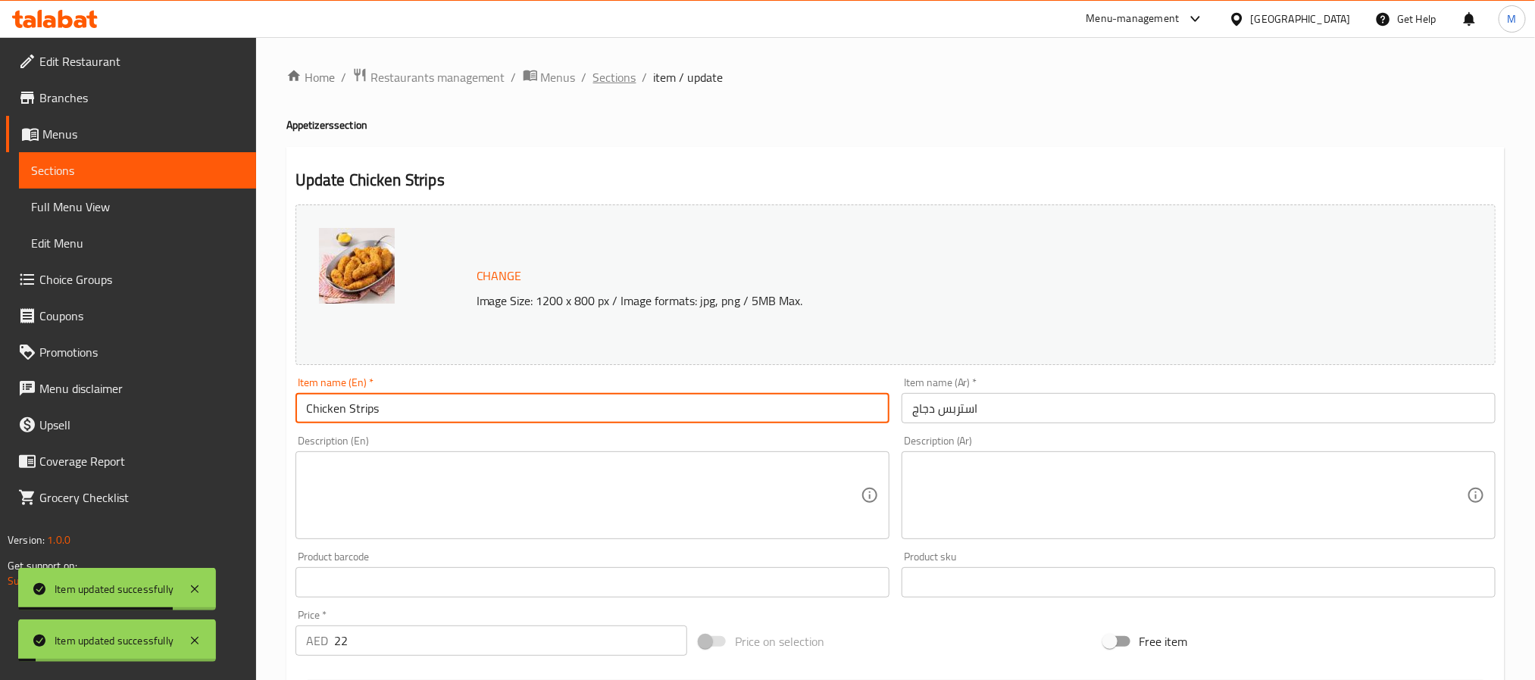
click at [610, 76] on span "Sections" at bounding box center [614, 77] width 43 height 18
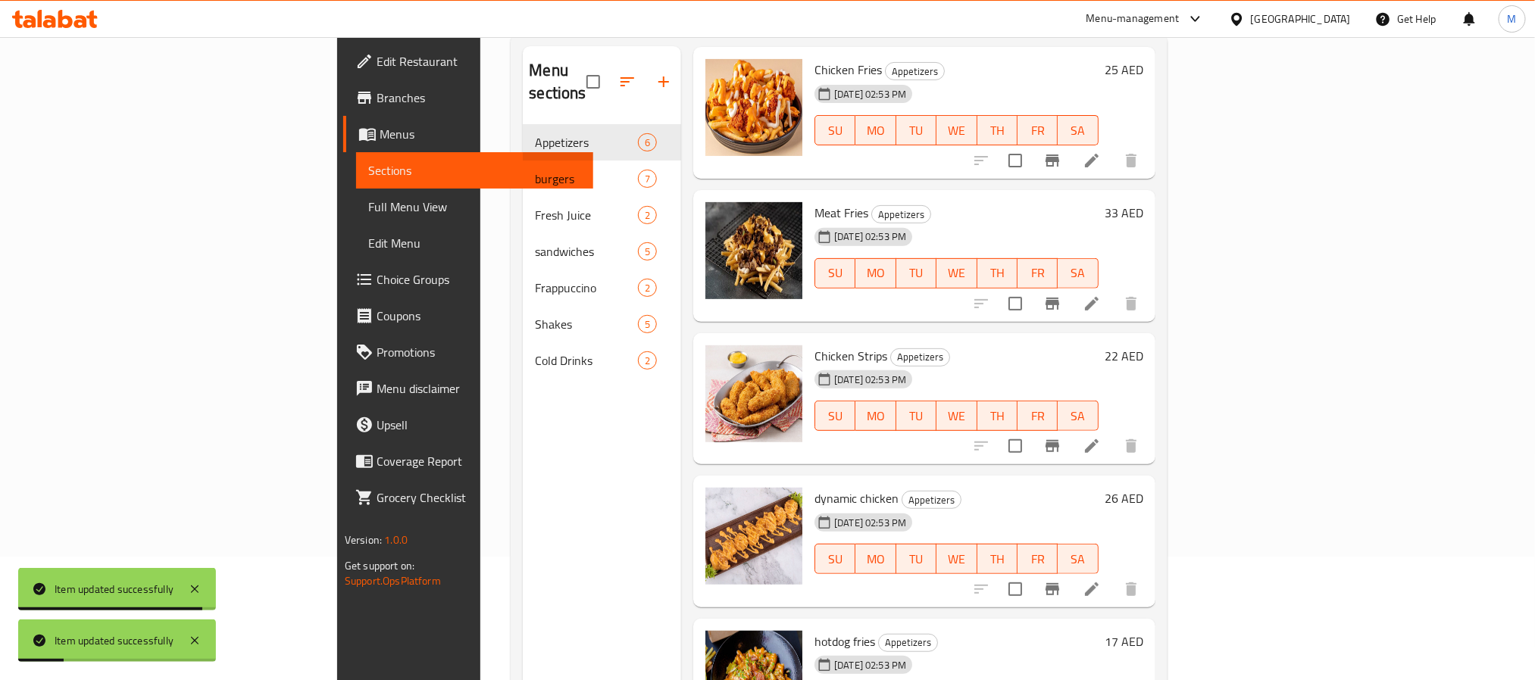
scroll to position [212, 0]
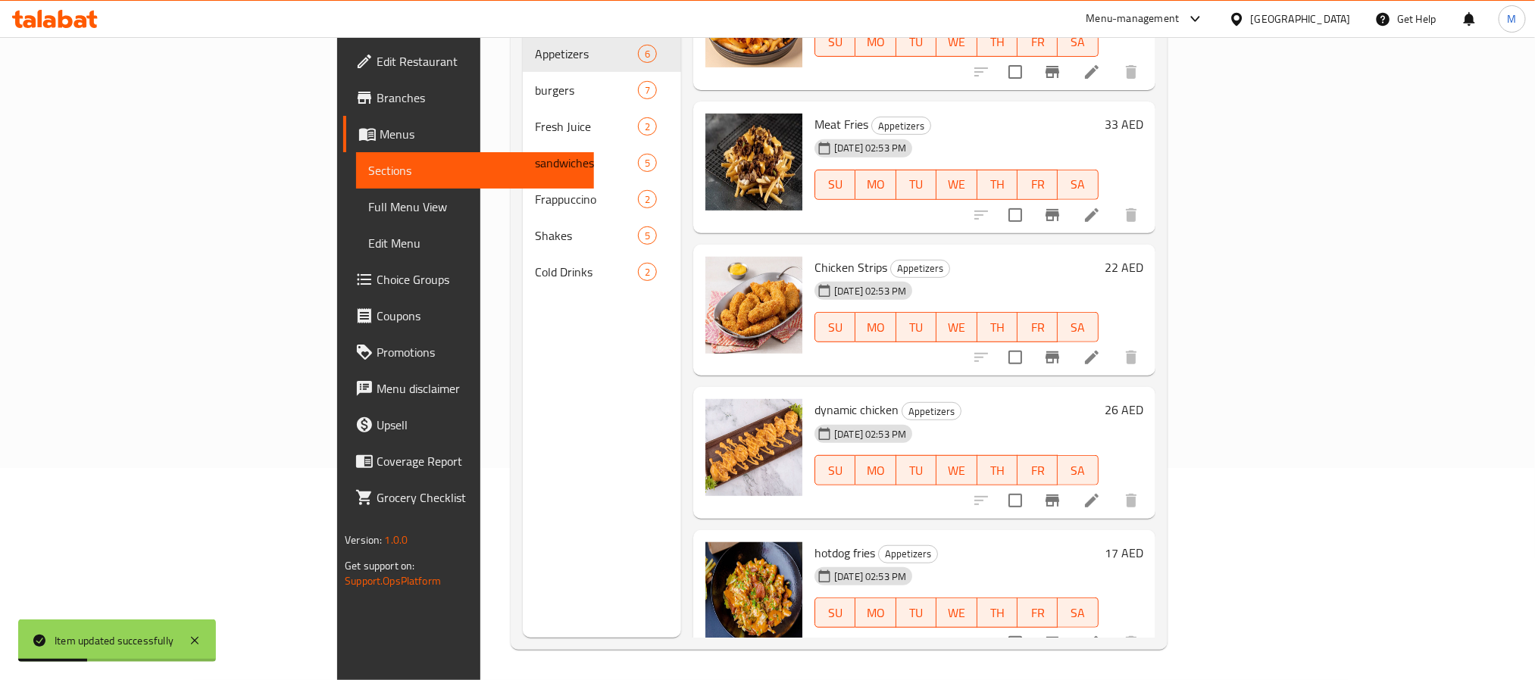
click at [1101, 492] on icon at bounding box center [1092, 501] width 18 height 18
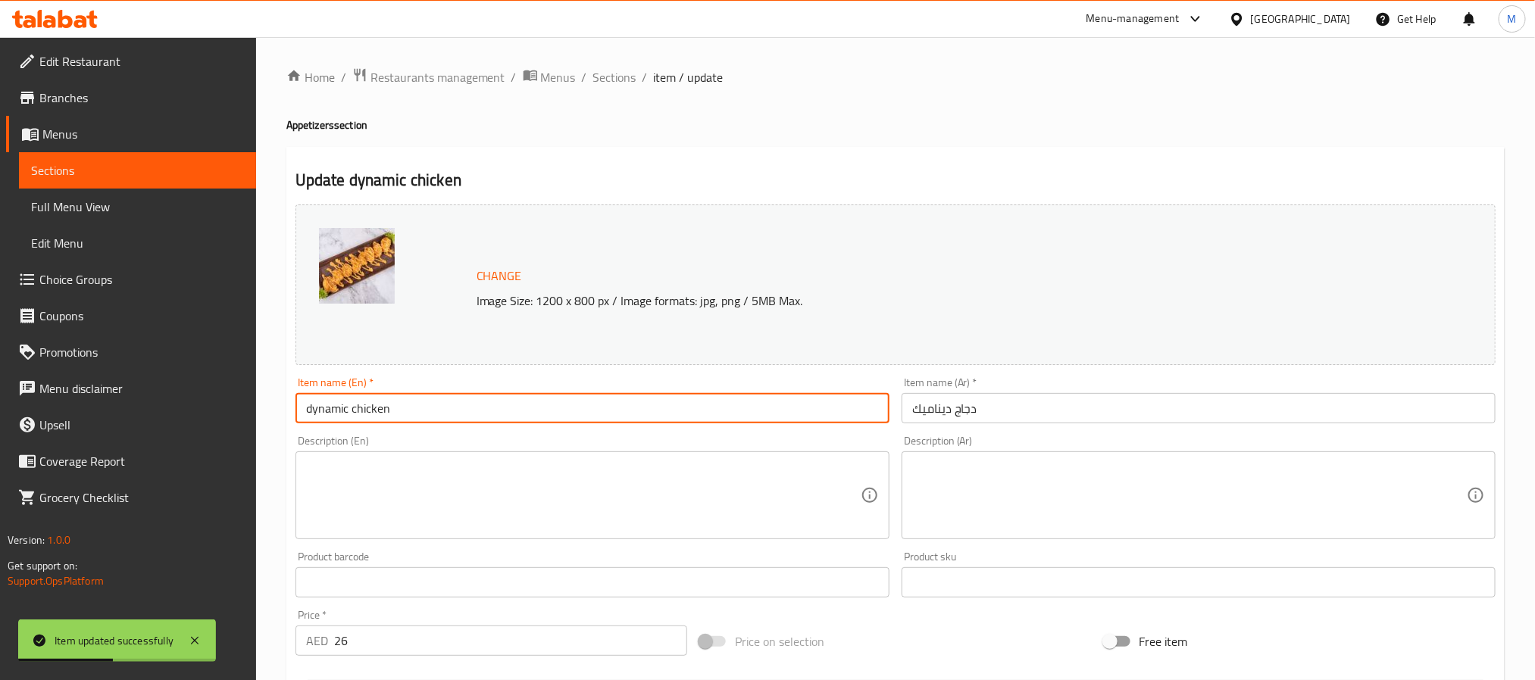
click at [461, 423] on input "dynamic chicken" at bounding box center [593, 408] width 594 height 30
type input "Dynamic Chicken"
click at [615, 75] on span "Sections" at bounding box center [614, 77] width 43 height 18
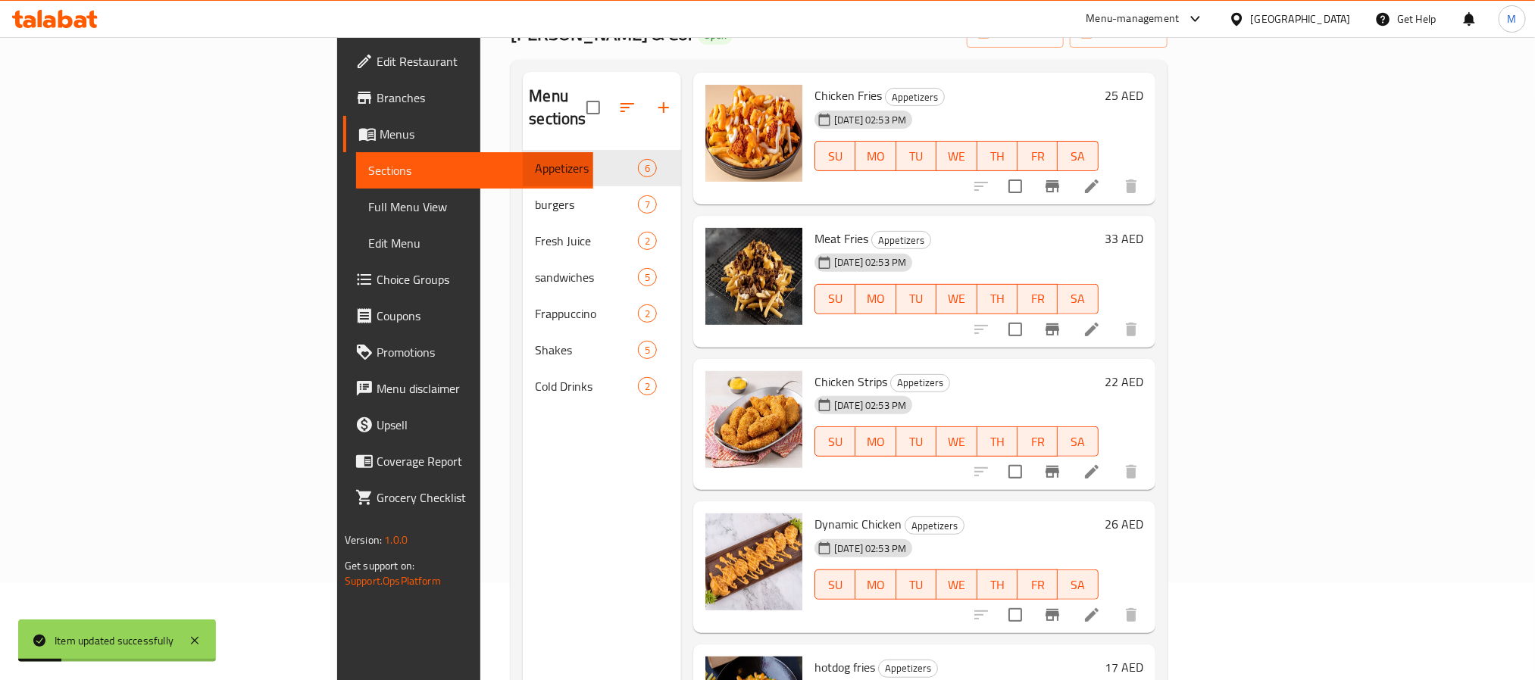
scroll to position [212, 0]
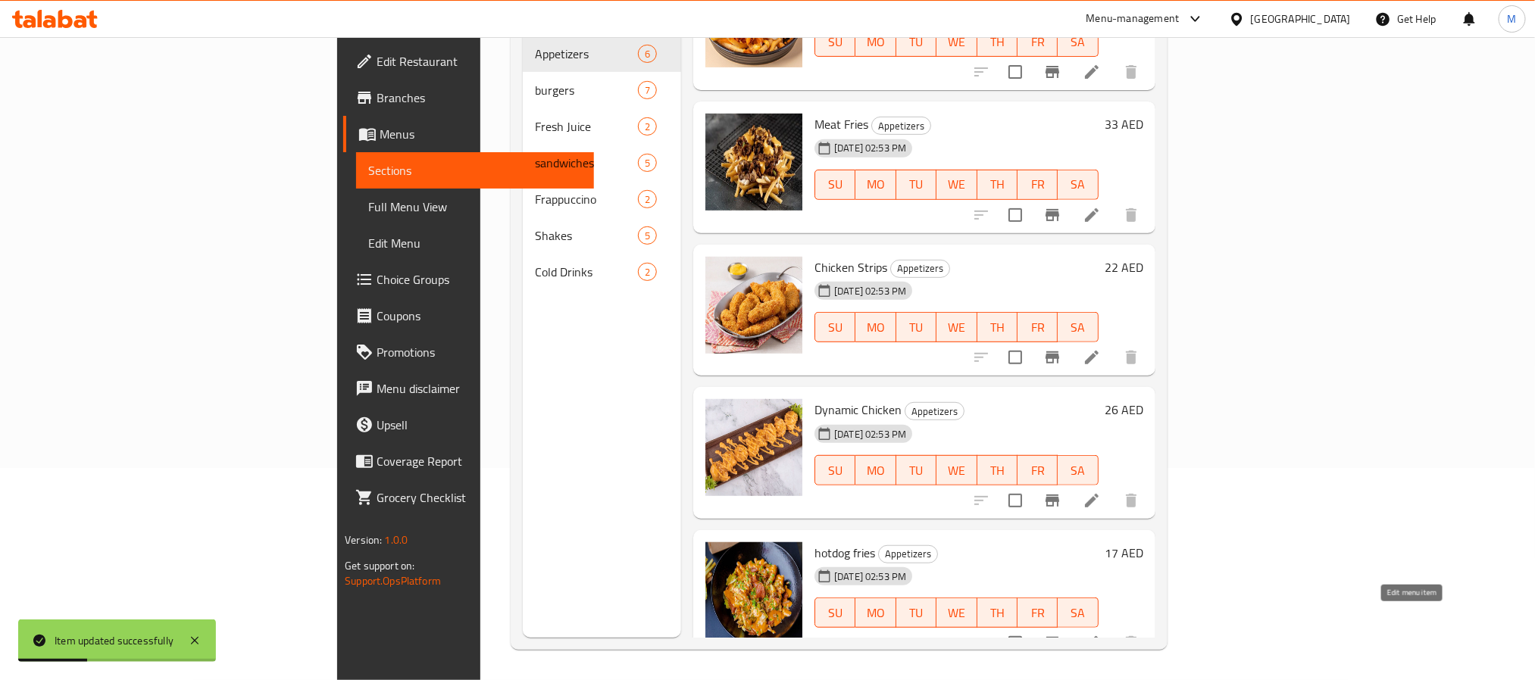
click at [1099, 636] on icon at bounding box center [1092, 643] width 14 height 14
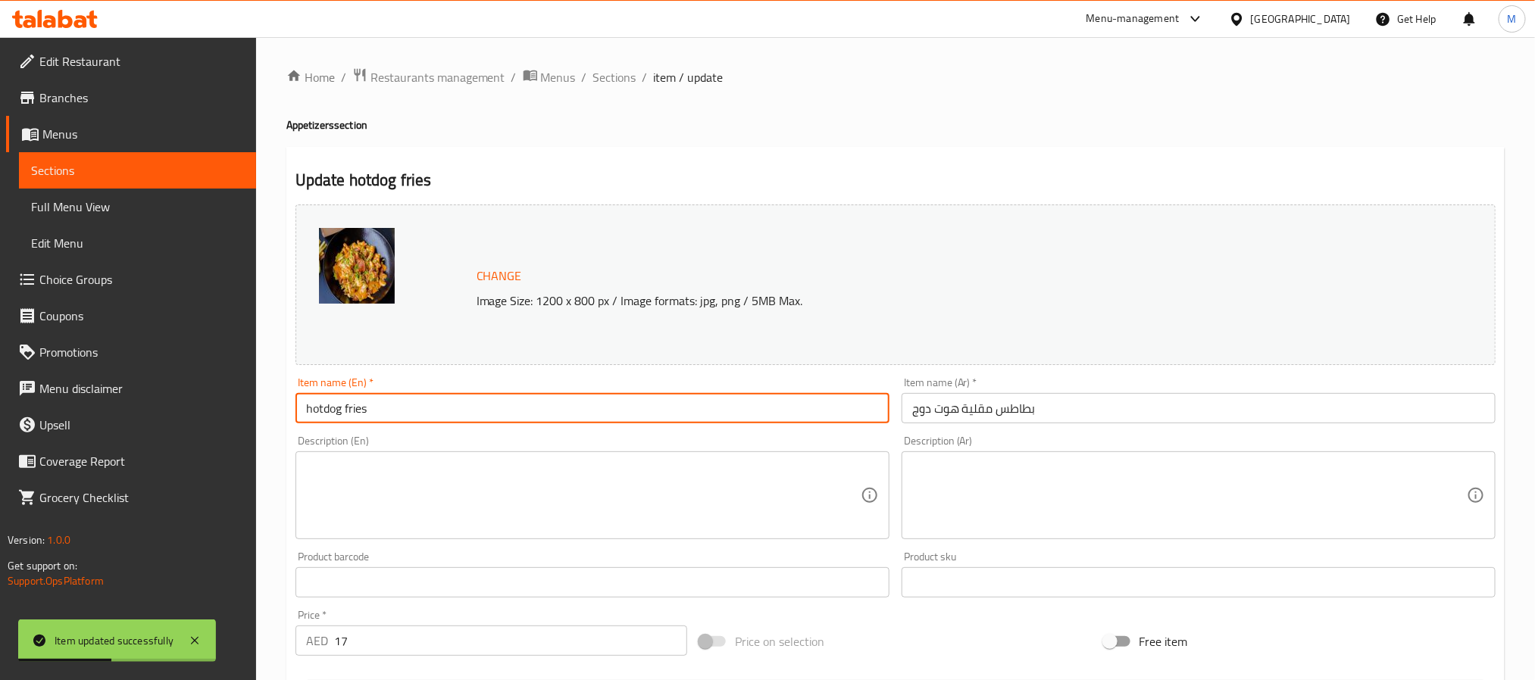
click at [443, 410] on input "hotdog fries" at bounding box center [593, 408] width 594 height 30
type input "Hotdog Fries"
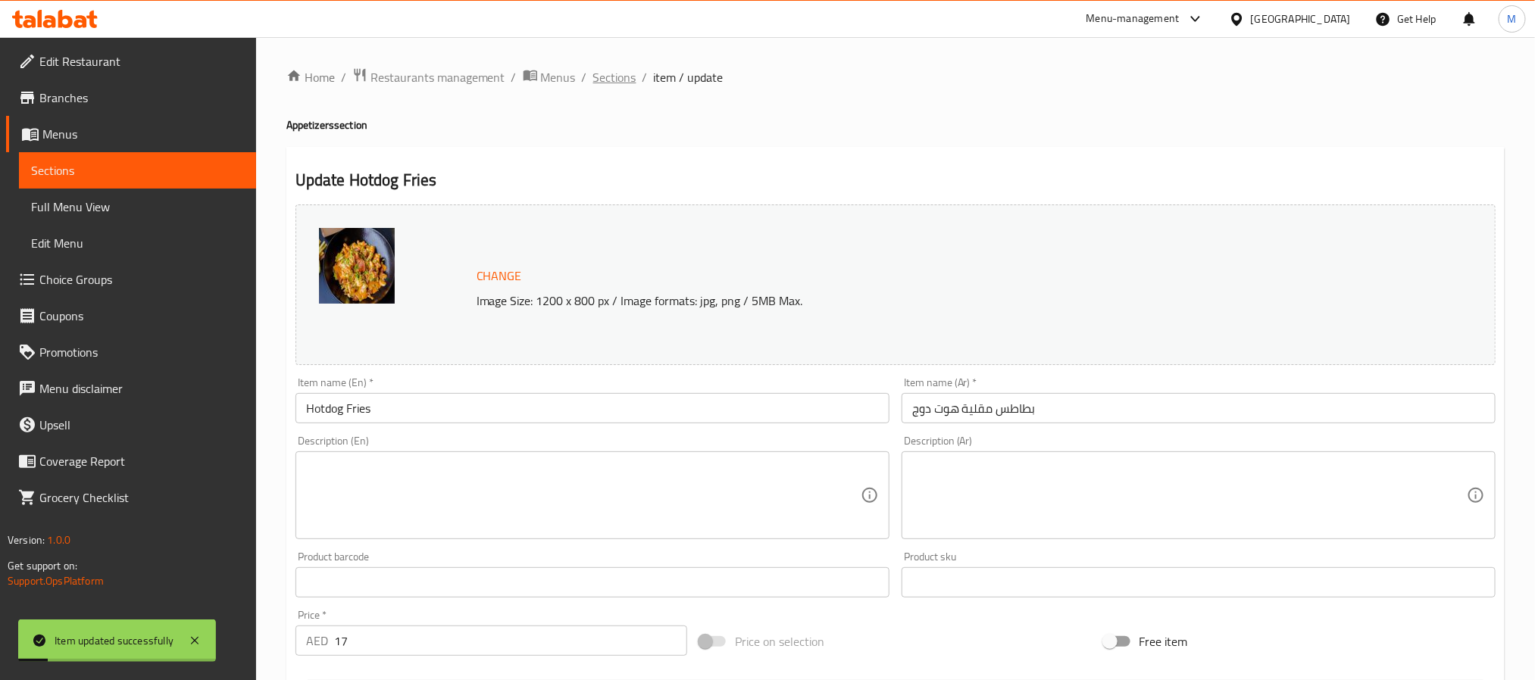
click at [616, 73] on span "Sections" at bounding box center [614, 77] width 43 height 18
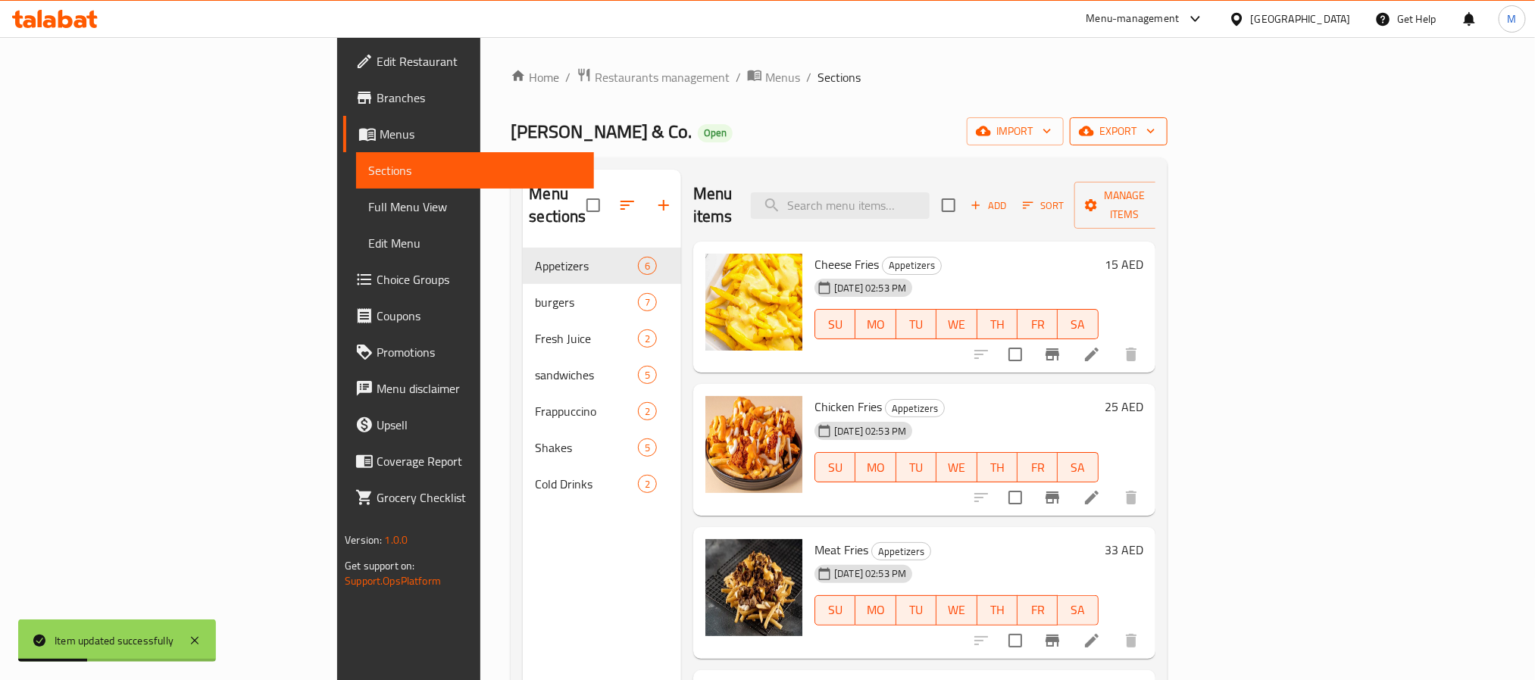
click at [1156, 139] on span "export" at bounding box center [1118, 131] width 73 height 19
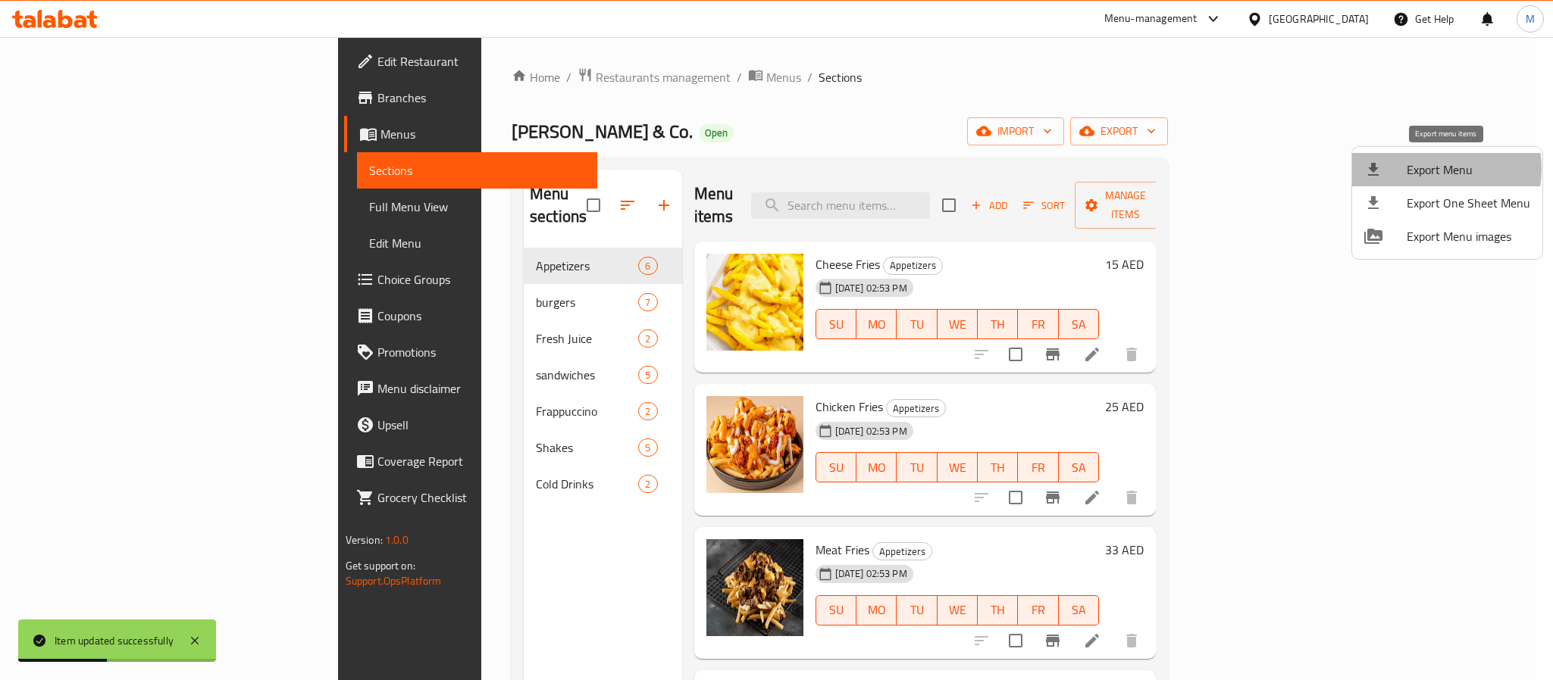
click at [1421, 169] on span "Export Menu" at bounding box center [1468, 170] width 124 height 18
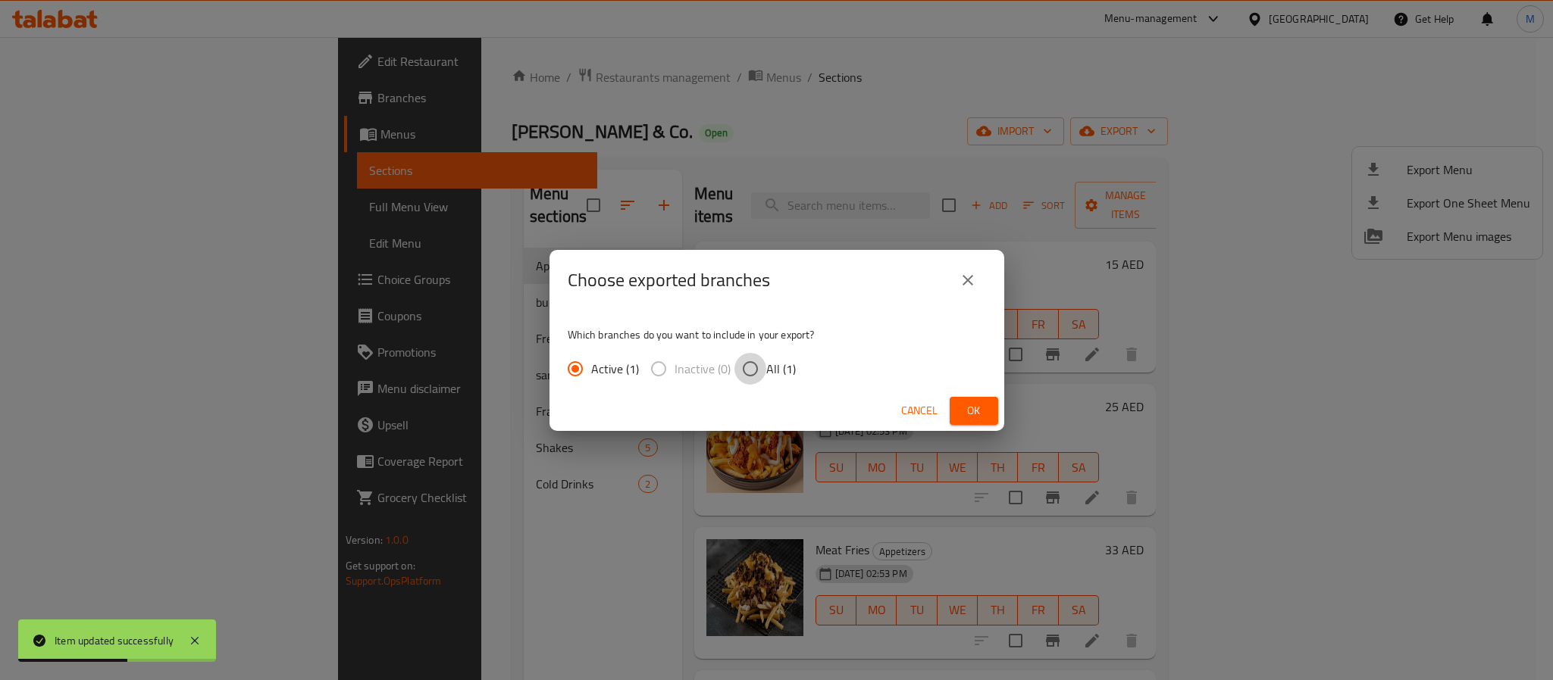
click at [755, 360] on input "All (1)" at bounding box center [750, 369] width 32 height 32
radio input "true"
click at [965, 402] on span "Ok" at bounding box center [974, 411] width 24 height 19
